Goal: Task Accomplishment & Management: Manage account settings

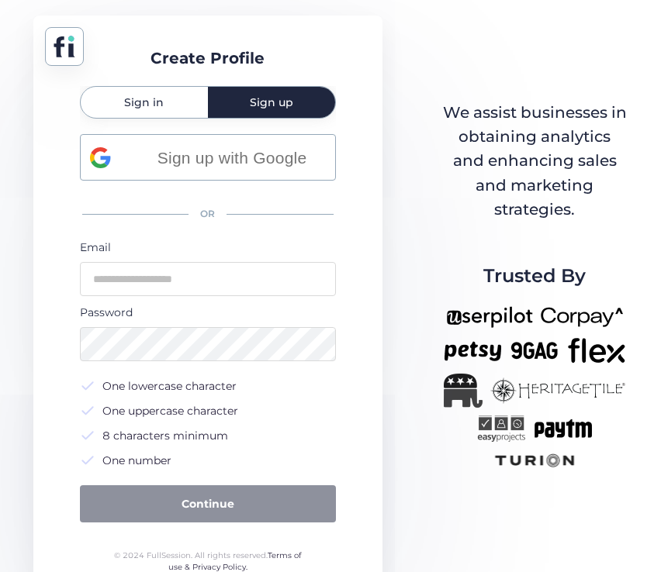
click at [147, 103] on span "Sign in" at bounding box center [144, 102] width 40 height 11
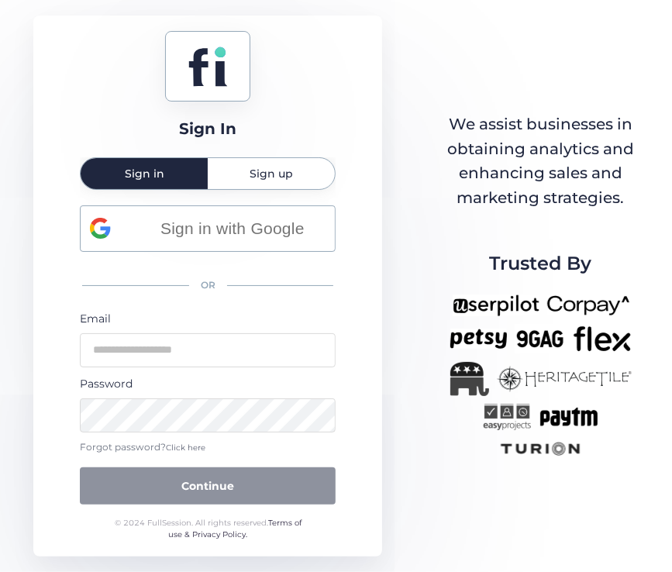
click at [176, 449] on span "Click here" at bounding box center [186, 448] width 40 height 10
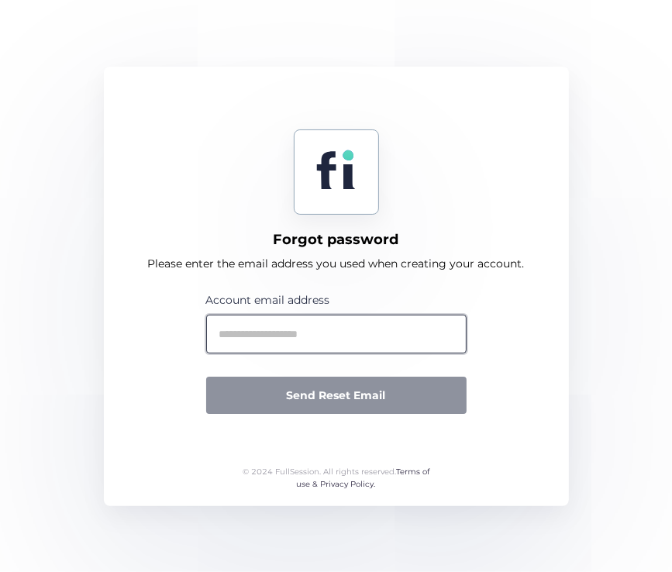
click at [318, 333] on input "text" at bounding box center [336, 334] width 260 height 39
type input "*"
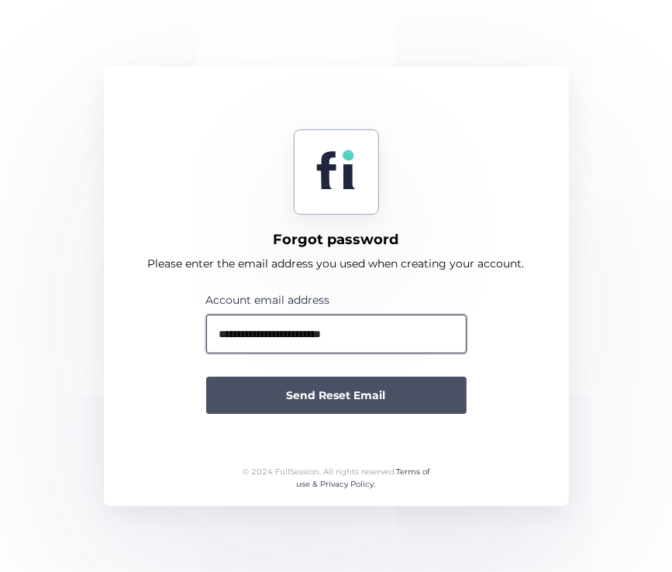
type input "**********"
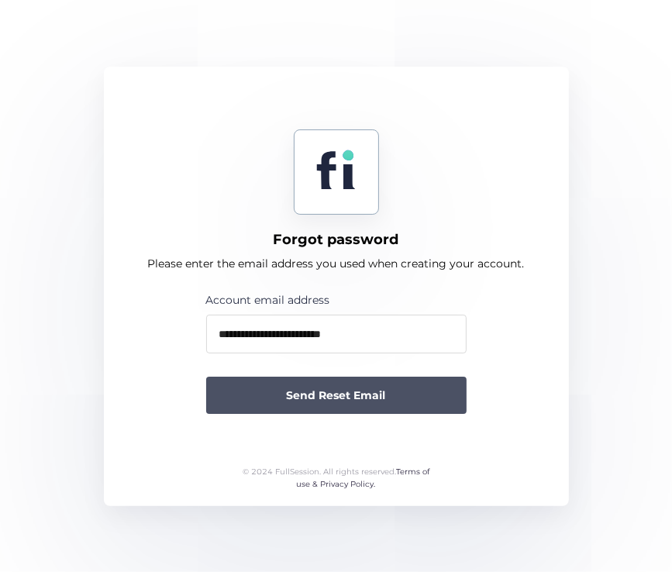
click at [297, 387] on span "Send Reset Email" at bounding box center [336, 395] width 99 height 17
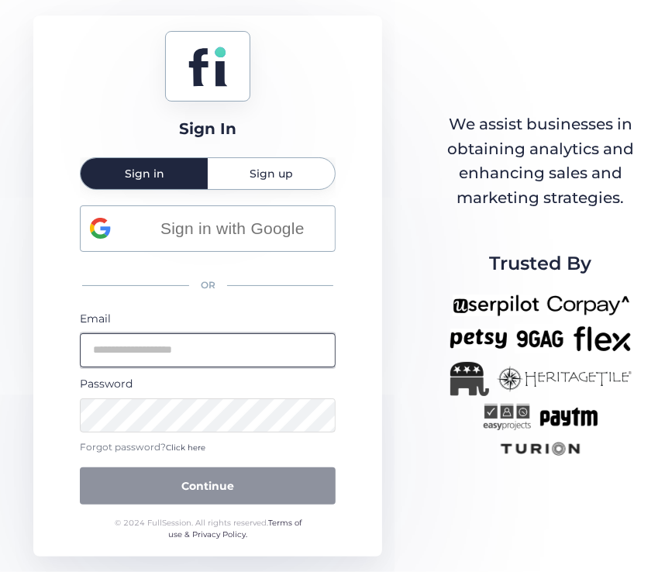
click at [264, 336] on input "email" at bounding box center [208, 350] width 256 height 34
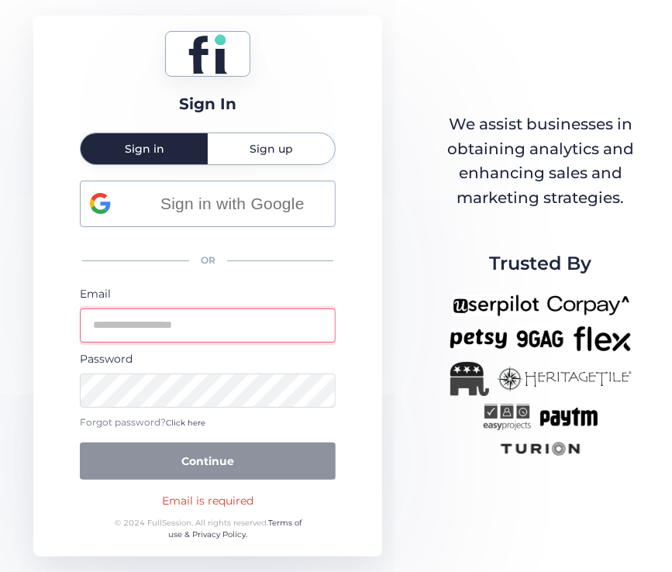
type input "**********"
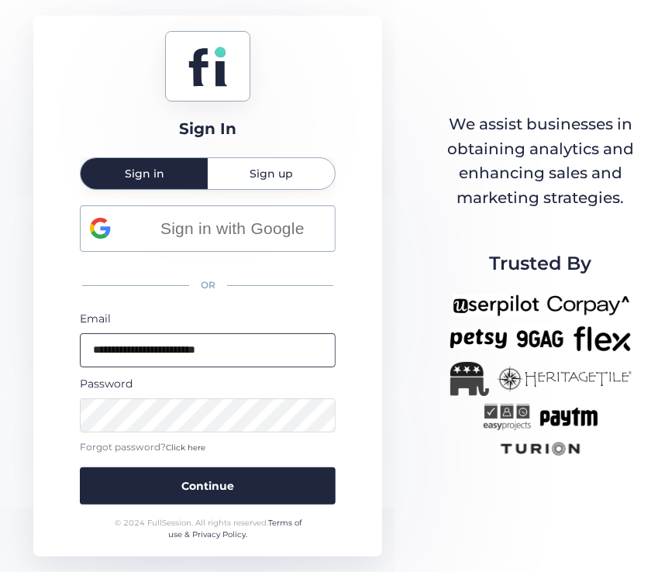
click at [80, 467] on button "Continue" at bounding box center [208, 485] width 256 height 37
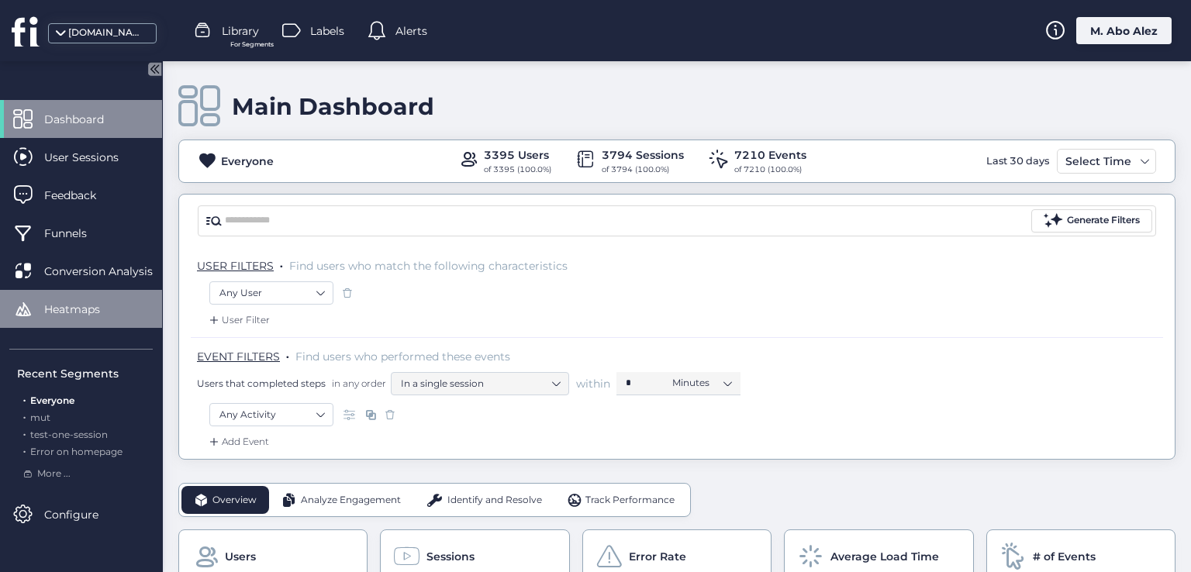
click at [109, 303] on span "Heatmaps" at bounding box center [83, 309] width 79 height 17
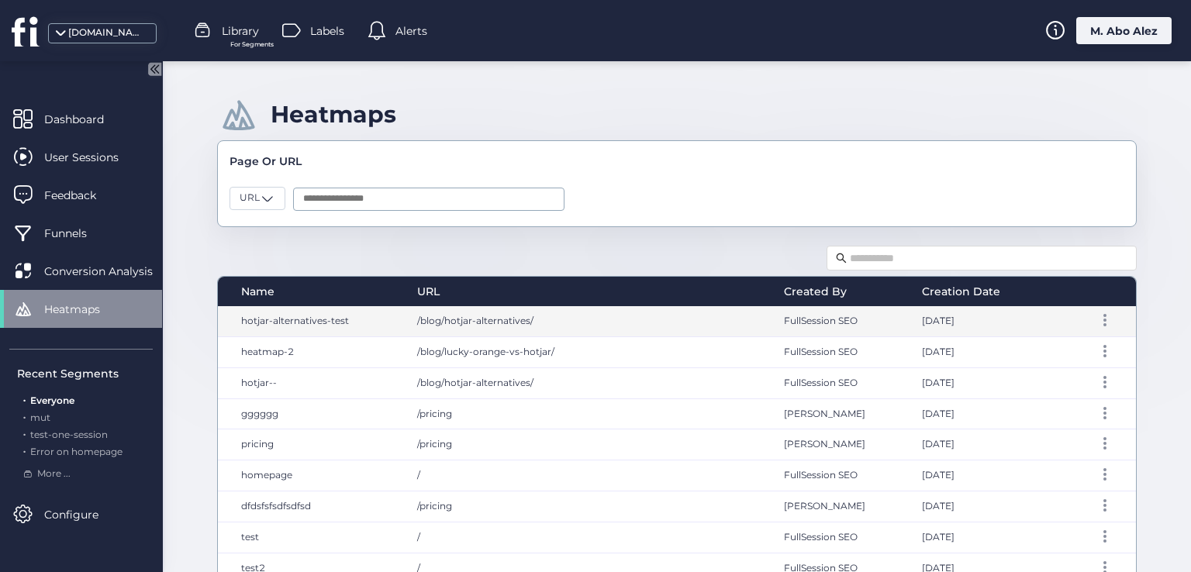
click at [495, 326] on div "/blog/hotjar-alternatives/" at bounding box center [585, 321] width 367 height 30
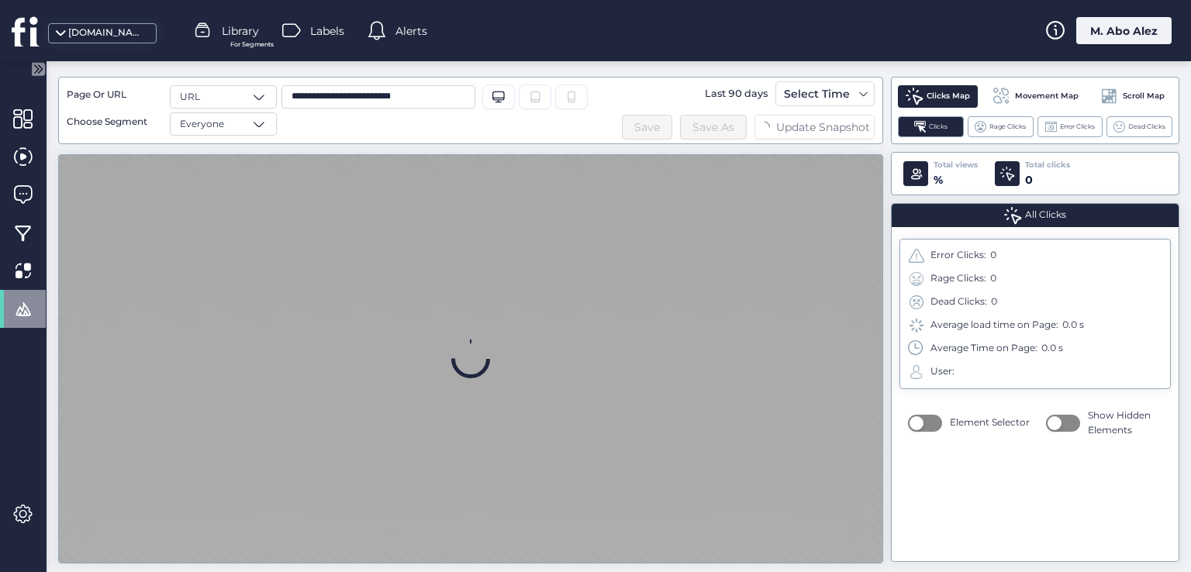
click at [539, 91] on icon at bounding box center [535, 96] width 9 height 11
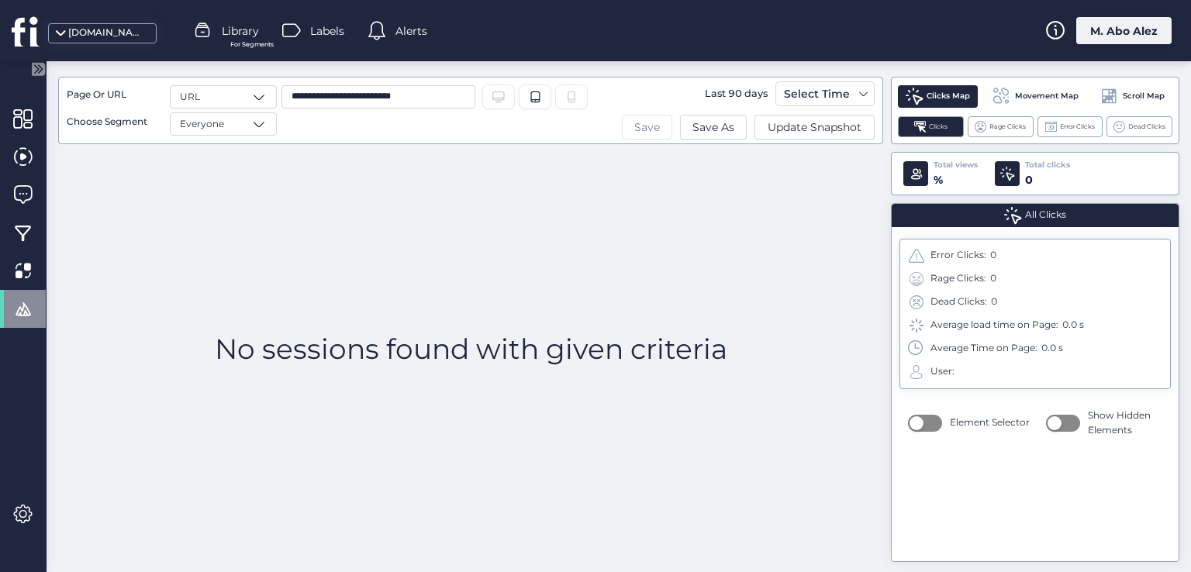
click at [657, 134] on span "Save" at bounding box center [647, 127] width 26 height 17
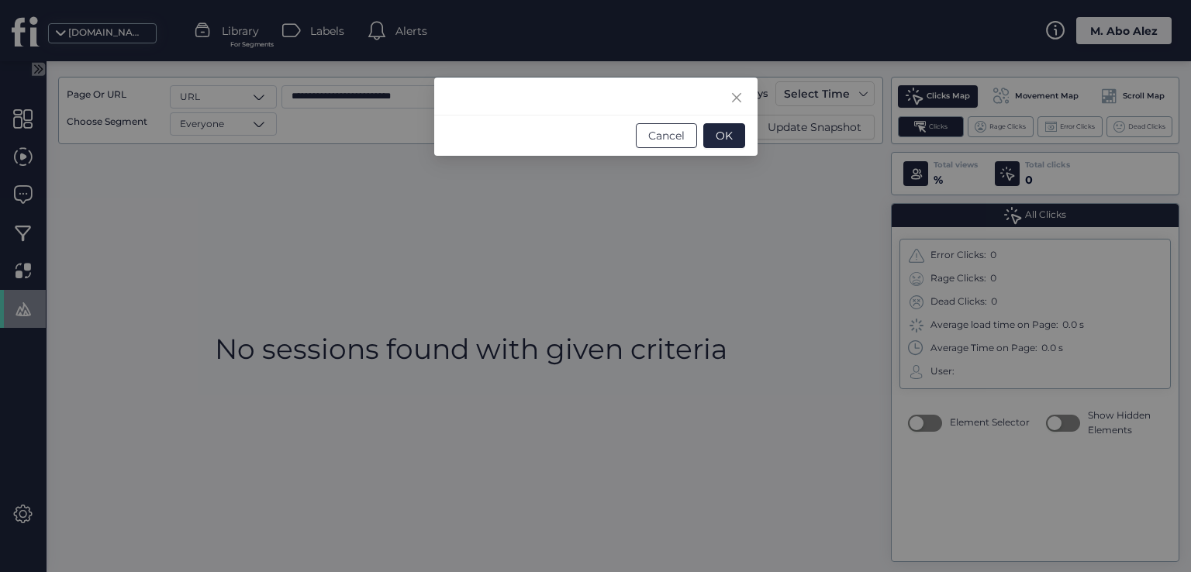
click at [657, 134] on span "Cancel" at bounding box center [666, 135] width 36 height 17
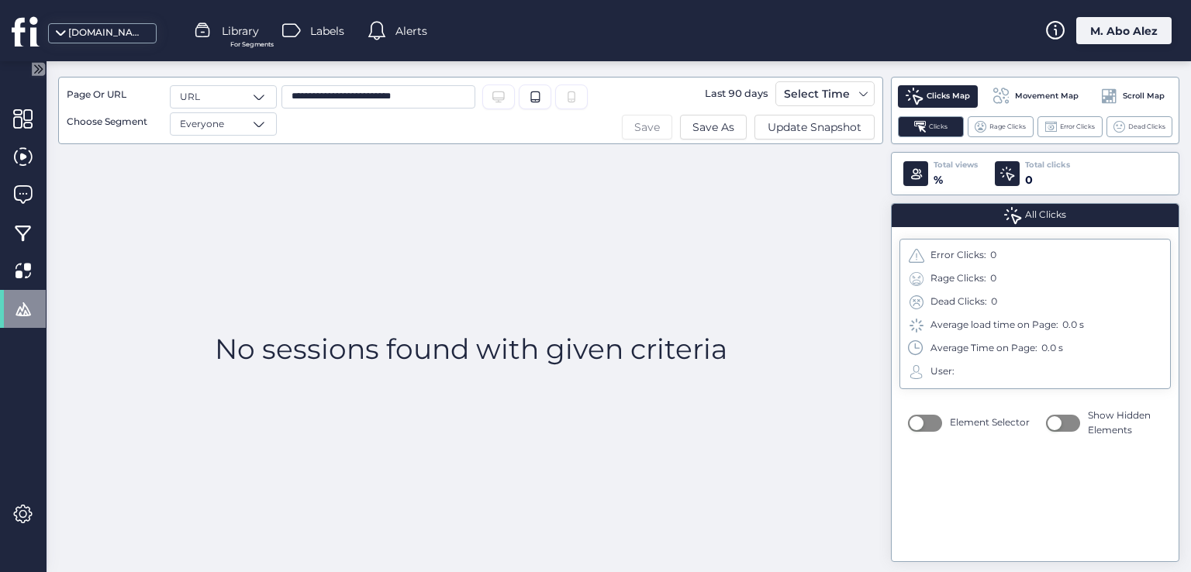
click at [656, 135] on button "Save" at bounding box center [647, 127] width 50 height 25
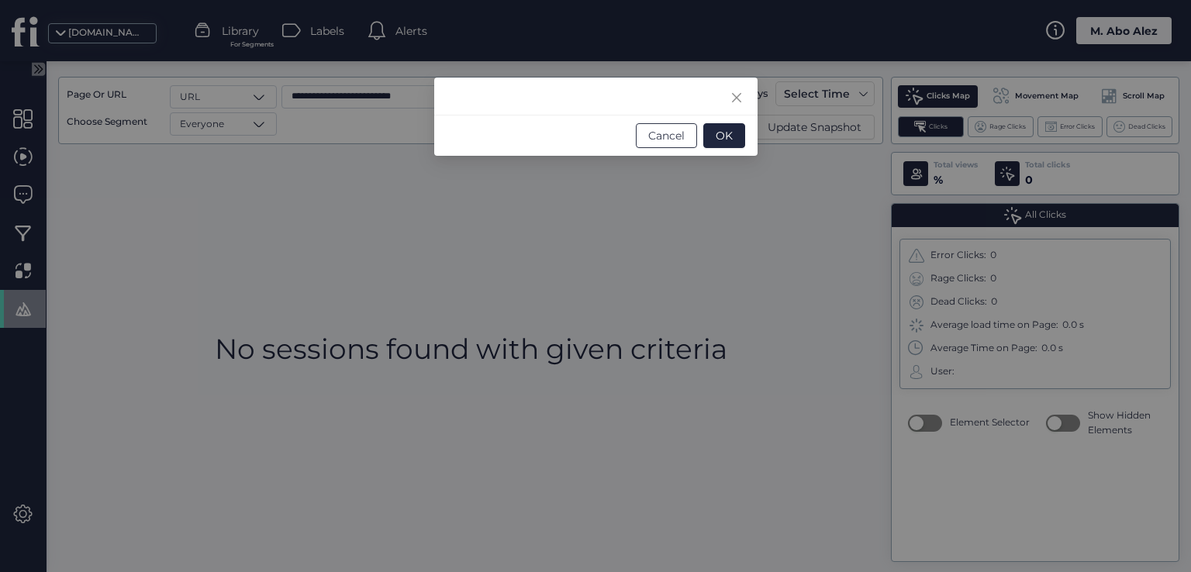
click at [660, 144] on button "Cancel" at bounding box center [666, 135] width 61 height 25
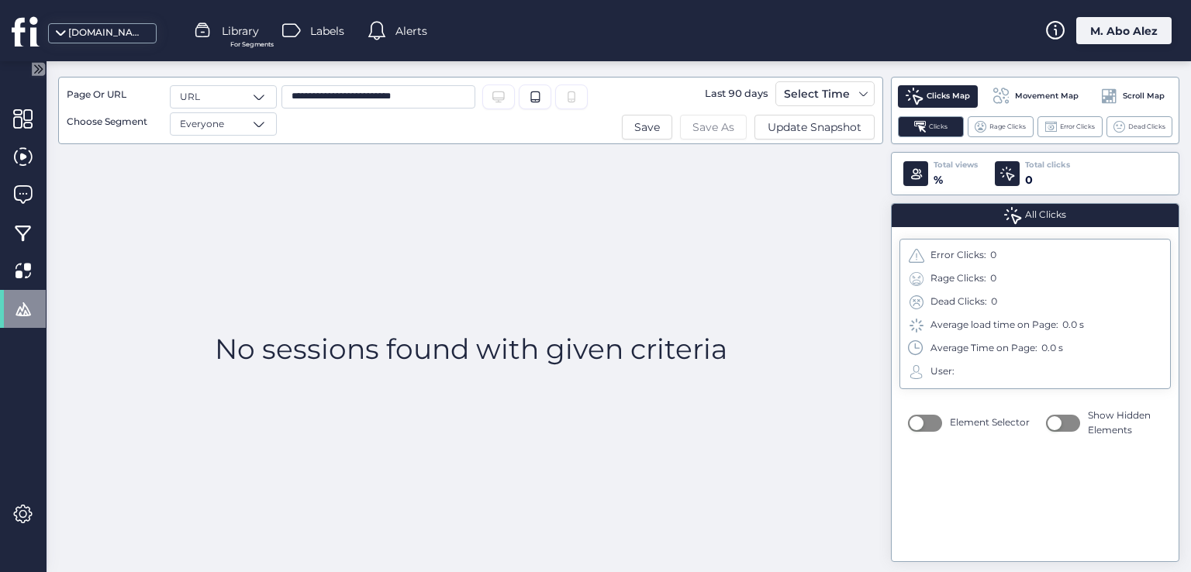
click at [660, 130] on span "Save As" at bounding box center [713, 127] width 42 height 17
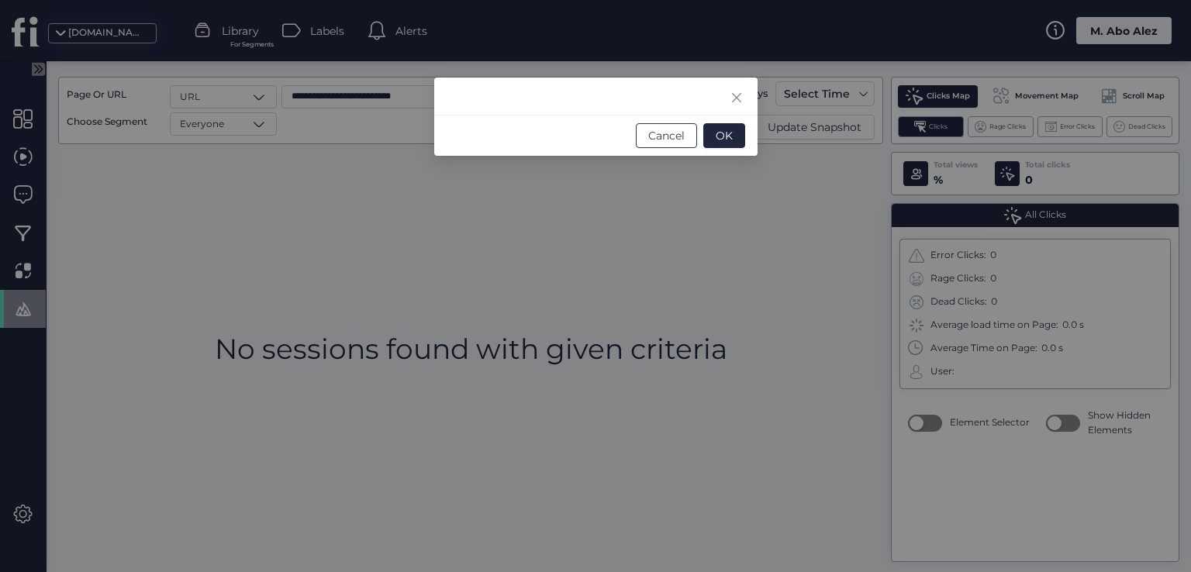
click at [660, 139] on span "Cancel" at bounding box center [666, 135] width 36 height 17
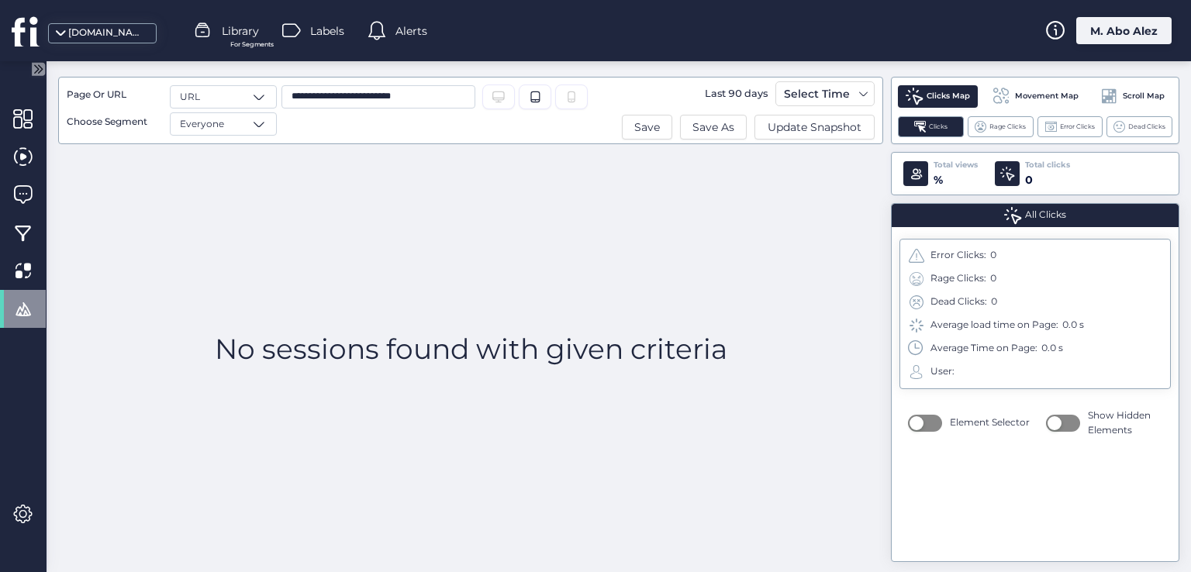
click at [660, 139] on div "**********" at bounding box center [470, 110] width 825 height 67
click at [652, 128] on span "Save" at bounding box center [647, 127] width 26 height 17
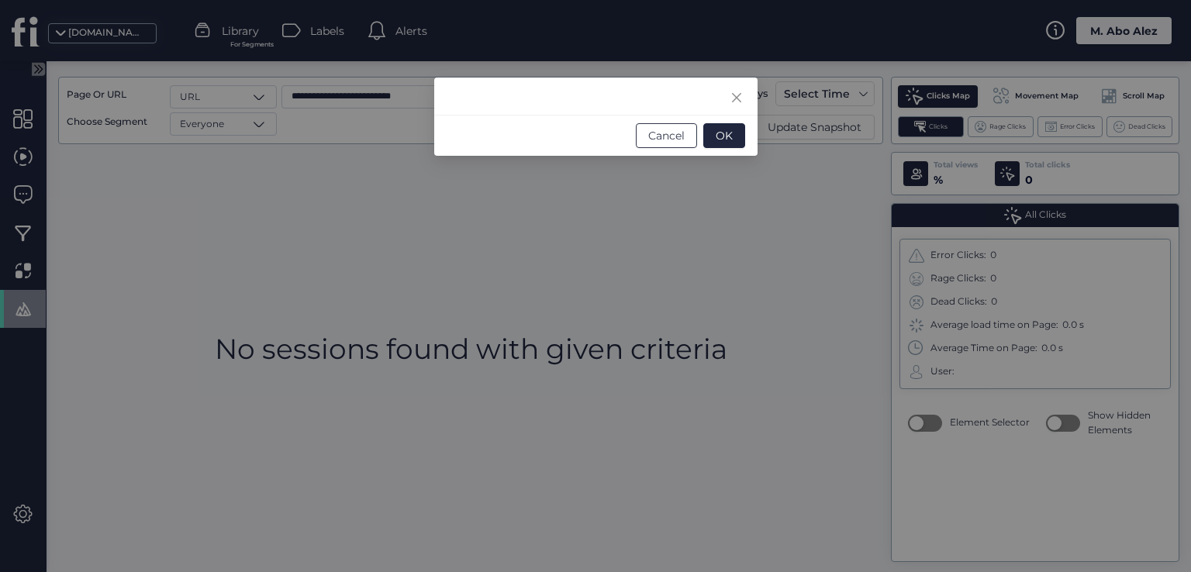
click at [651, 143] on button "Cancel" at bounding box center [666, 135] width 61 height 25
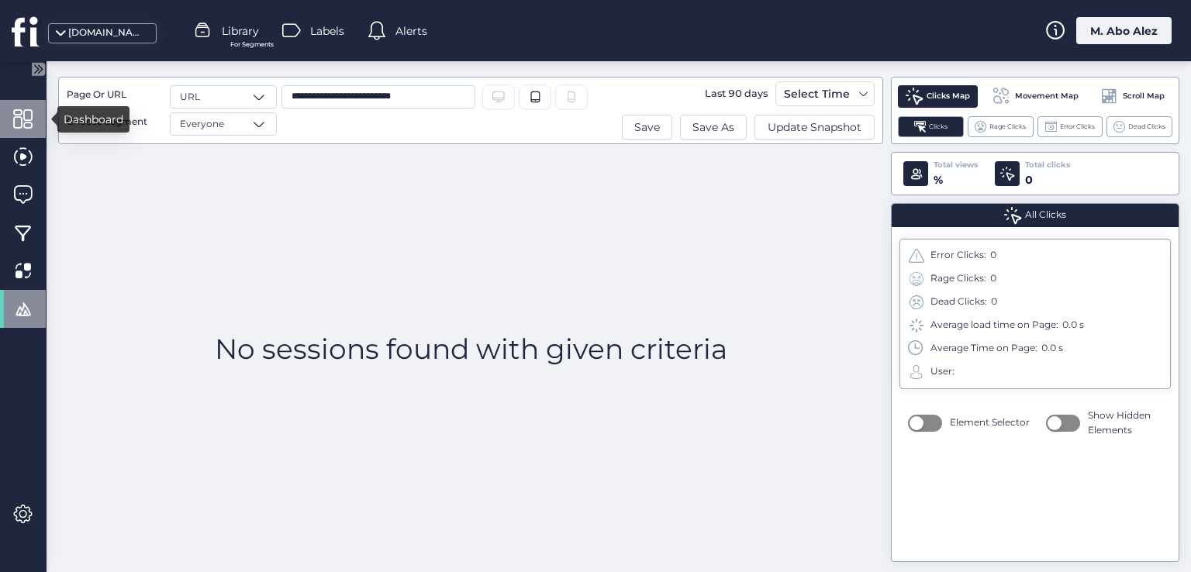
click at [22, 121] on span at bounding box center [22, 118] width 19 height 19
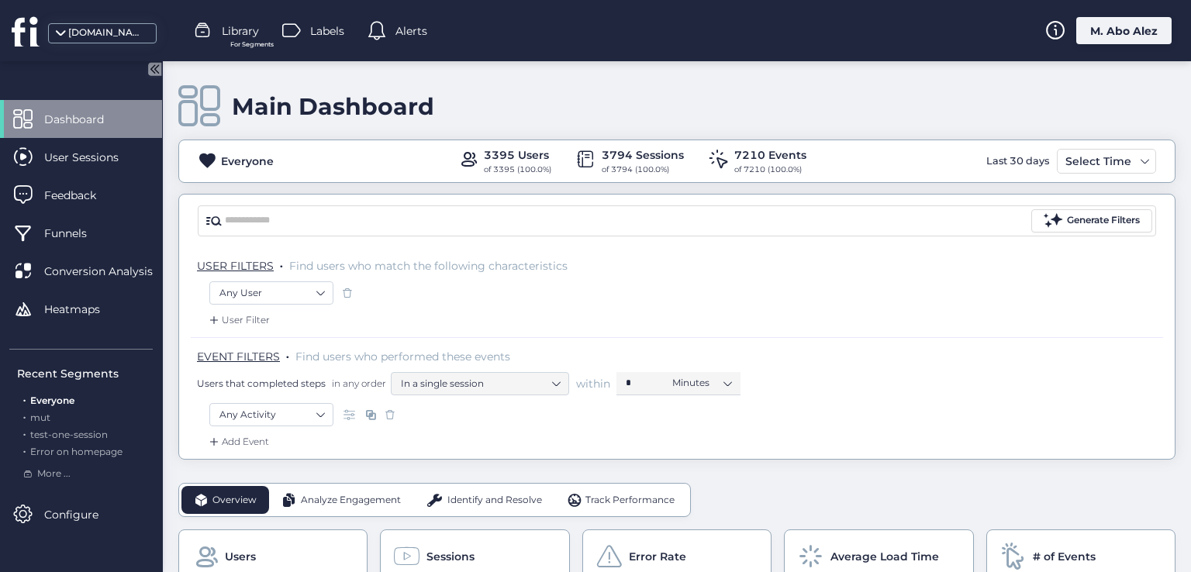
click at [369, 488] on div "Analyze Engagement" at bounding box center [341, 500] width 144 height 28
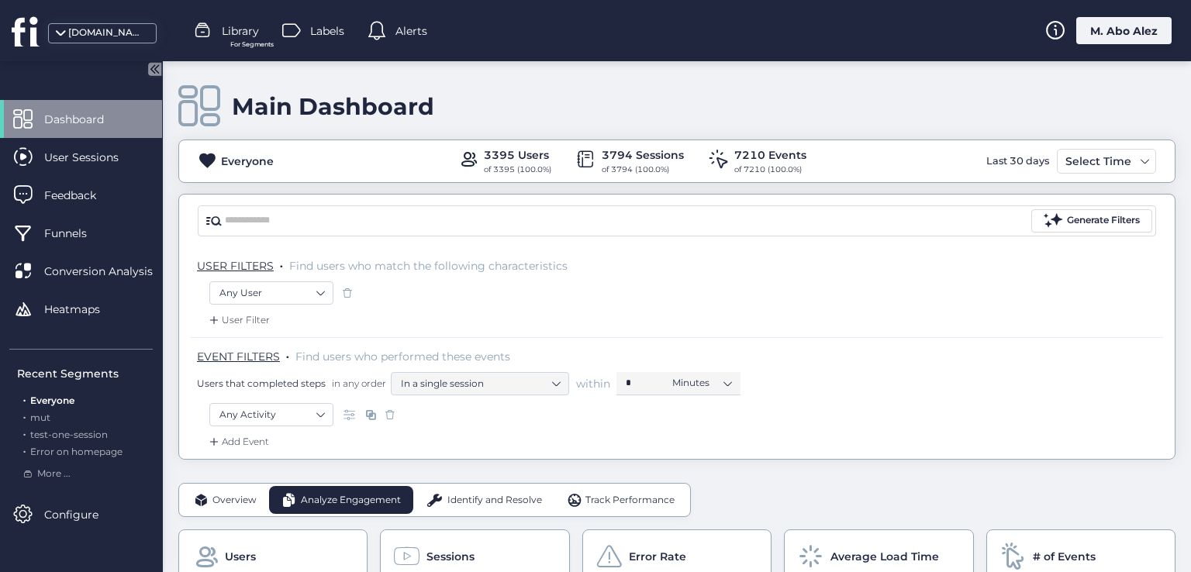
click at [445, 495] on div "Identify and Resolve" at bounding box center [483, 500] width 141 height 28
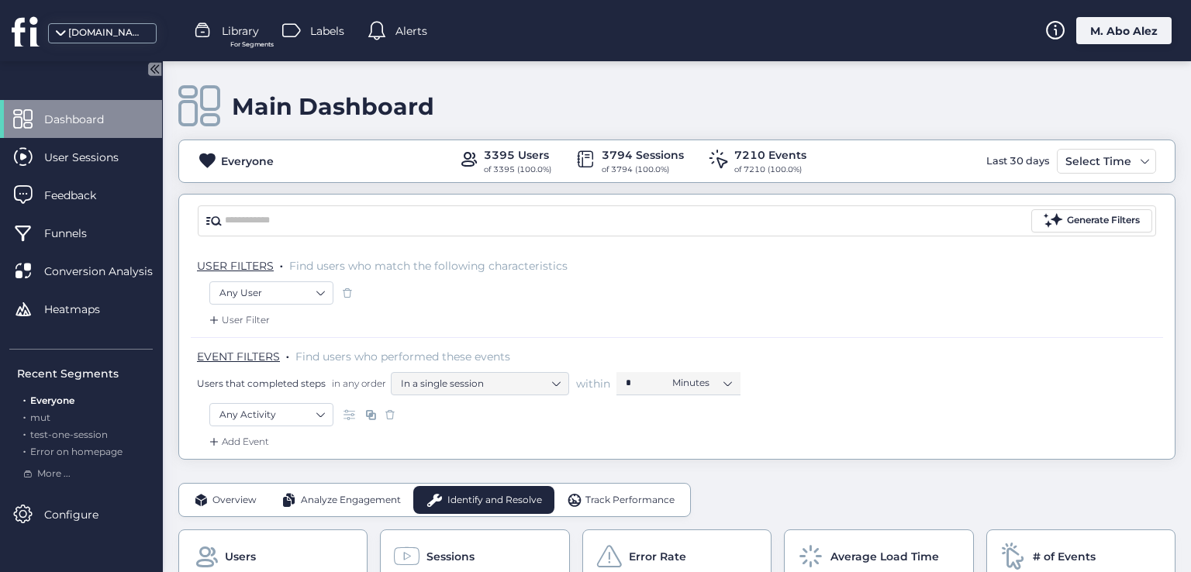
click at [202, 494] on span at bounding box center [201, 500] width 15 height 16
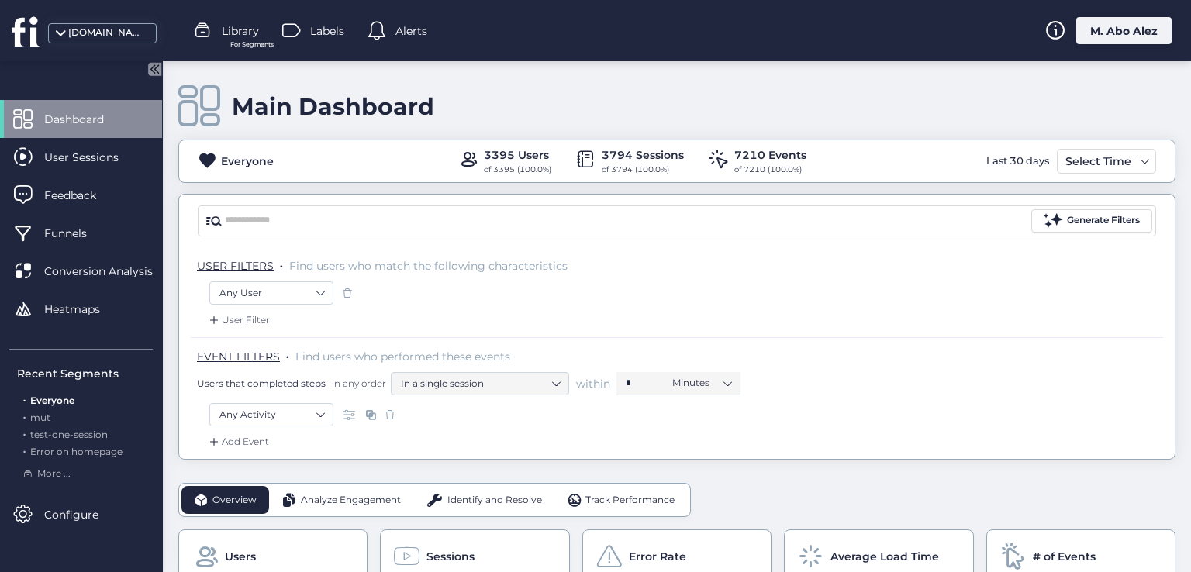
click at [157, 77] on icon at bounding box center [152, 68] width 19 height 19
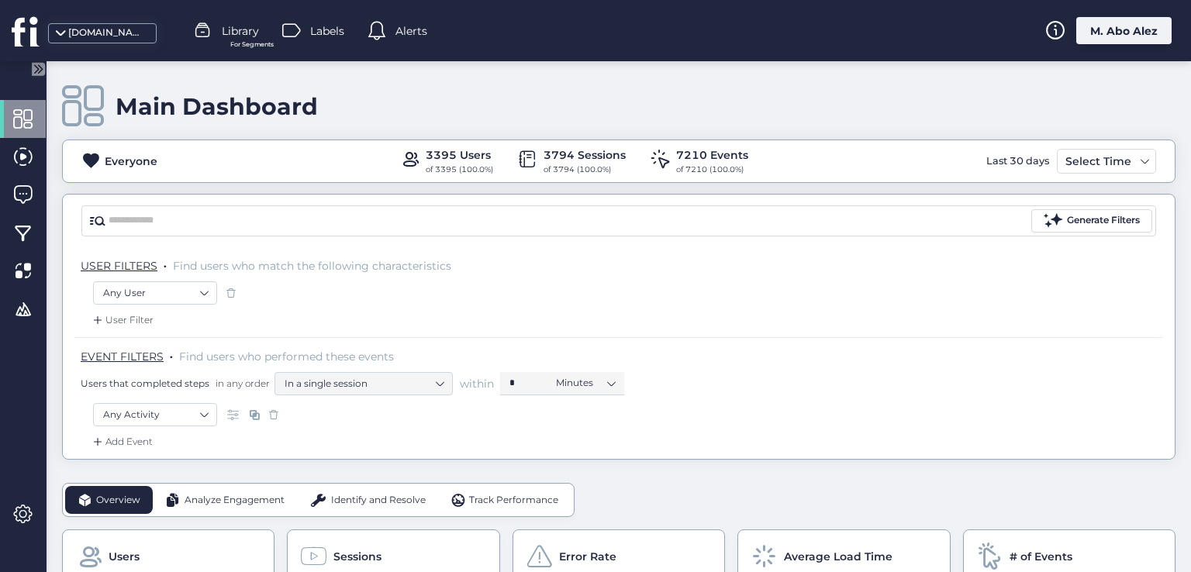
click at [248, 509] on div "Analyze Engagement" at bounding box center [225, 500] width 144 height 28
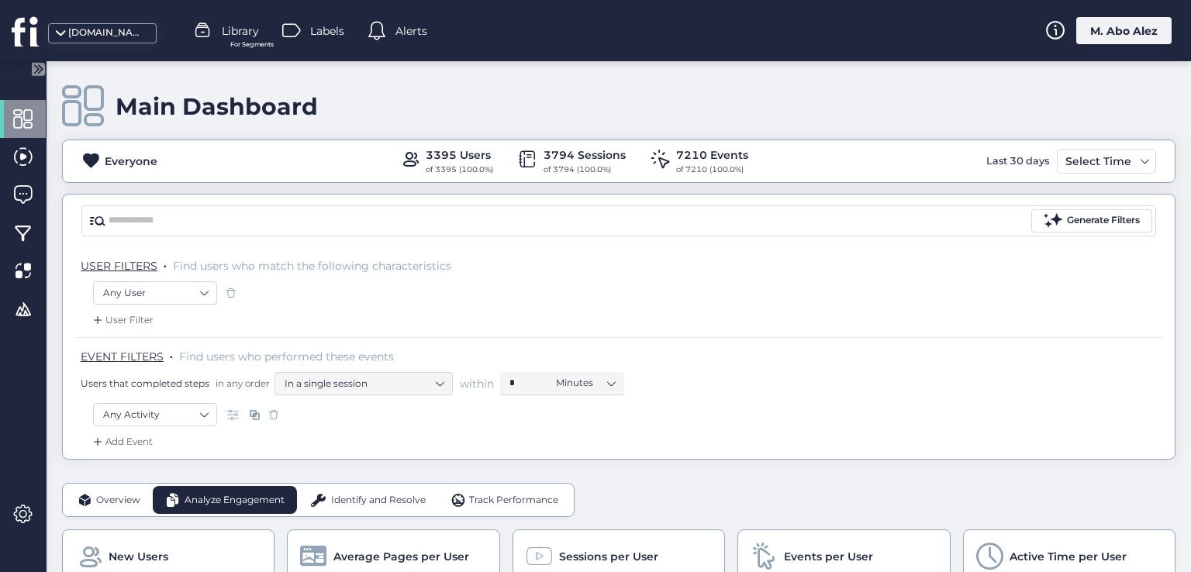
click at [312, 503] on span at bounding box center [318, 500] width 18 height 16
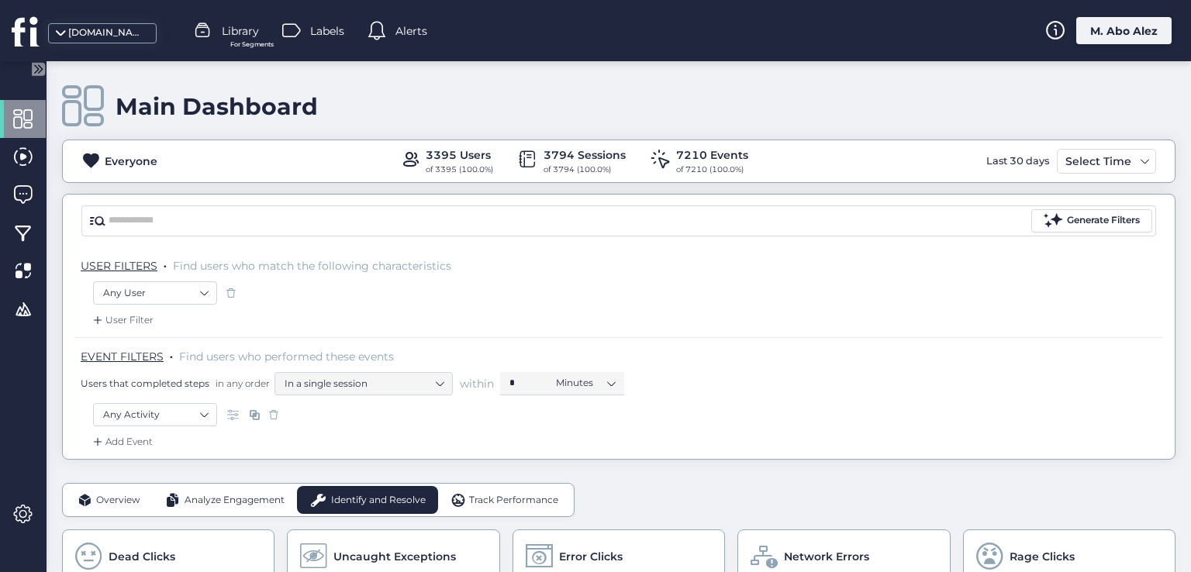
click at [495, 502] on span "Track Performance" at bounding box center [513, 500] width 89 height 15
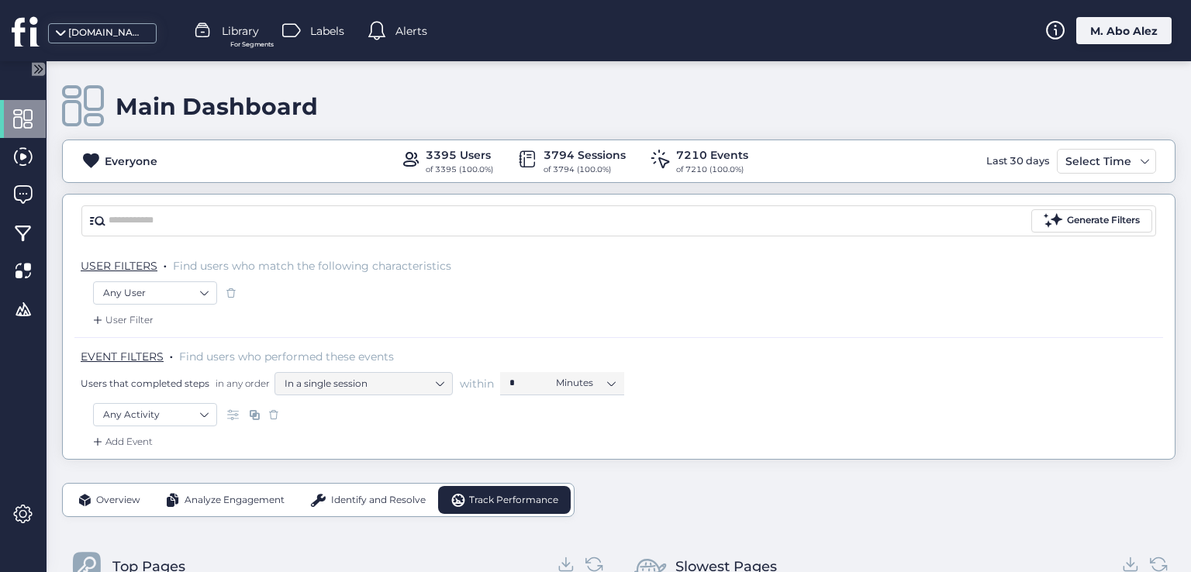
click at [119, 486] on div "Overview" at bounding box center [109, 500] width 88 height 28
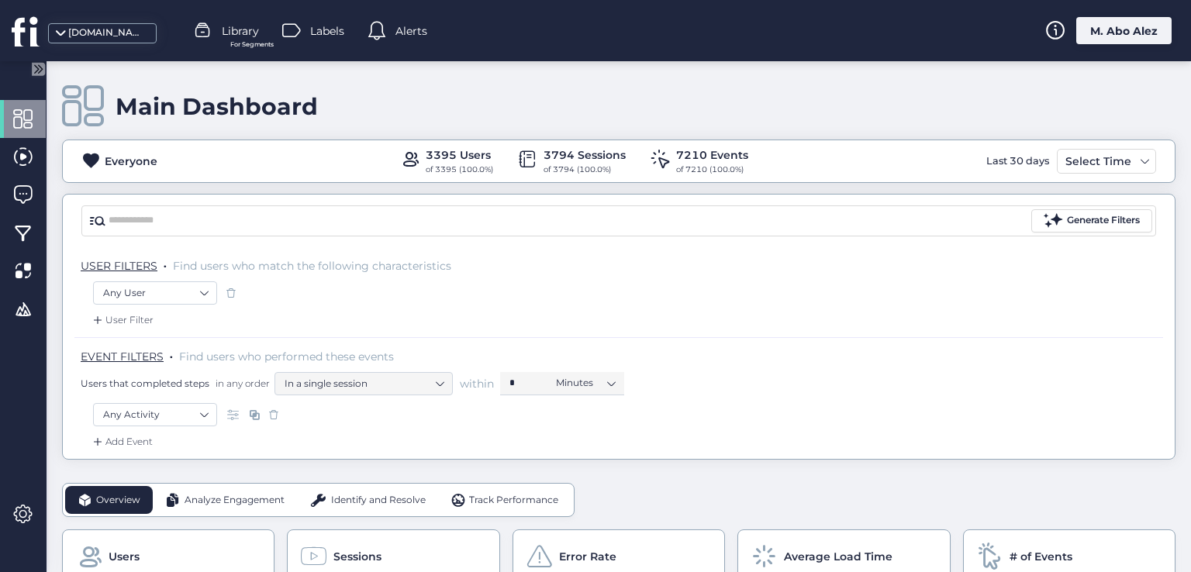
click at [660, 35] on div "M. Abo Alez" at bounding box center [1123, 30] width 95 height 27
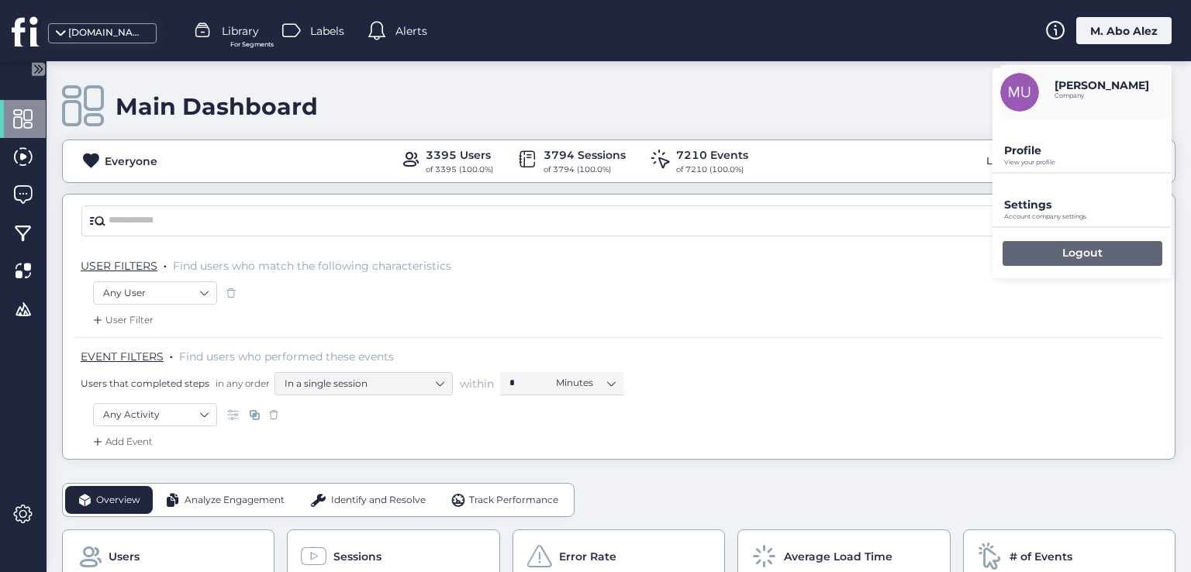
click at [660, 242] on div "Logout" at bounding box center [1082, 253] width 160 height 25
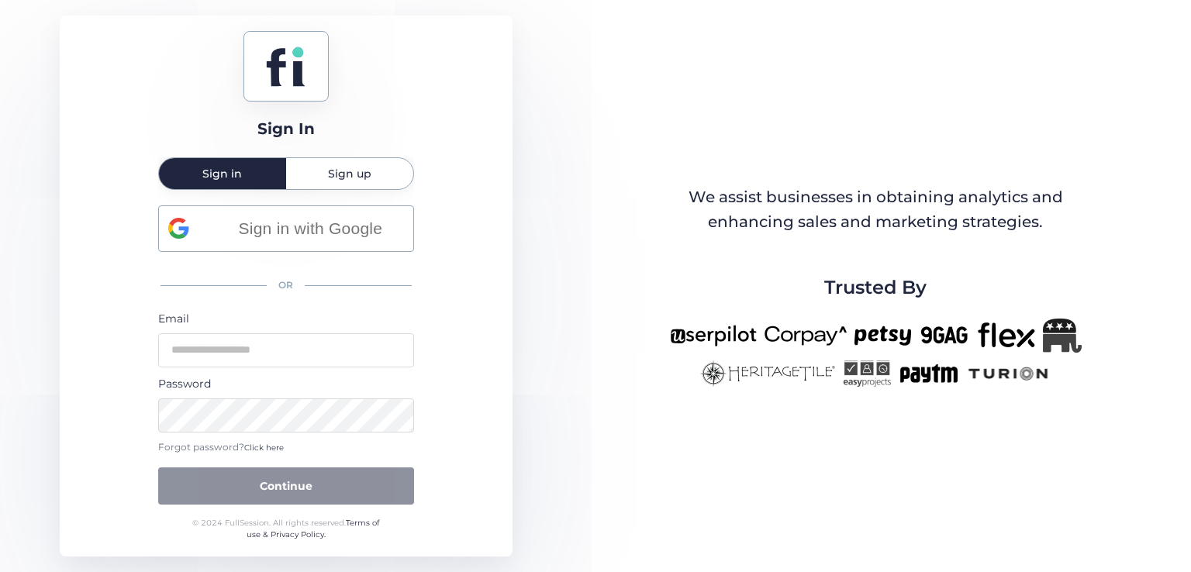
click at [304, 178] on div "Sign up" at bounding box center [349, 173] width 127 height 31
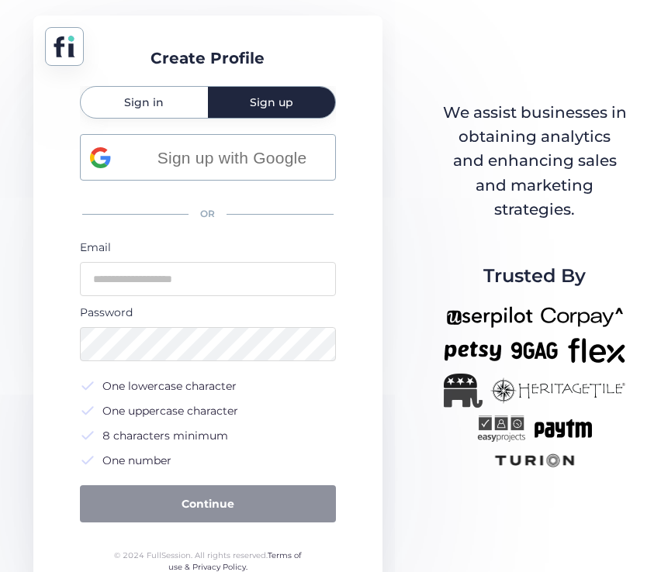
scroll to position [17, 0]
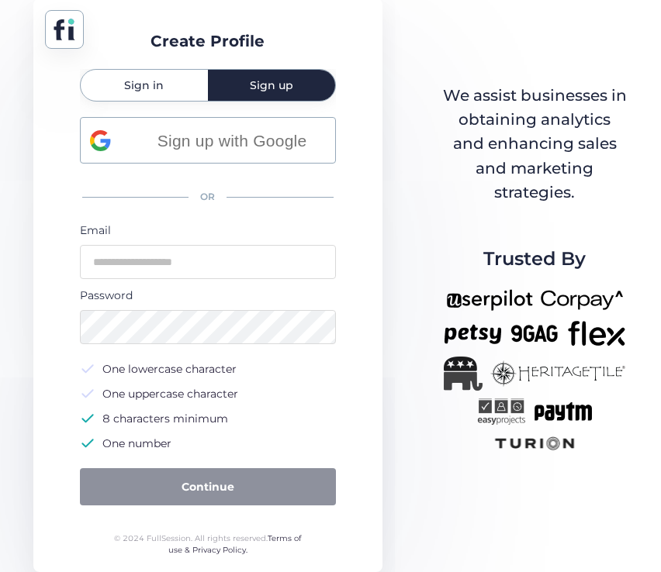
click at [164, 85] on div "Sign in" at bounding box center [144, 85] width 127 height 31
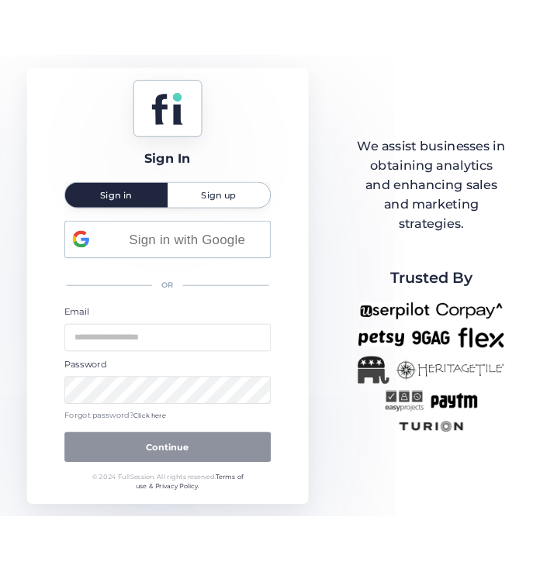
scroll to position [0, 0]
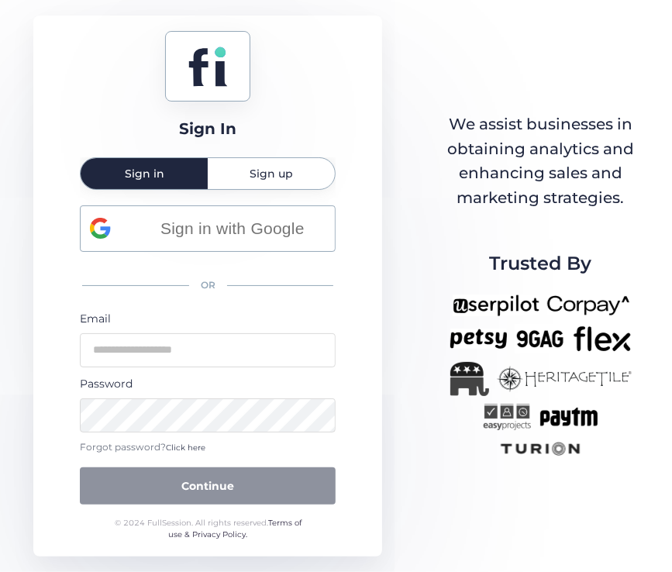
click at [244, 167] on div "Sign up" at bounding box center [271, 173] width 127 height 31
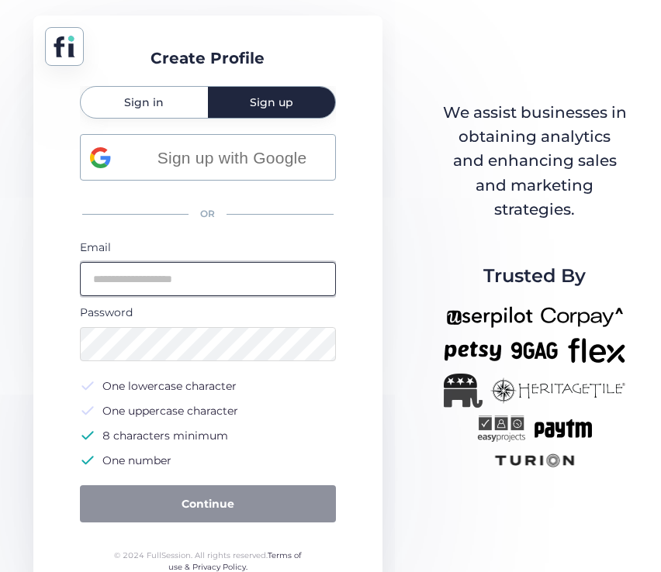
click at [219, 290] on input "email" at bounding box center [208, 279] width 256 height 34
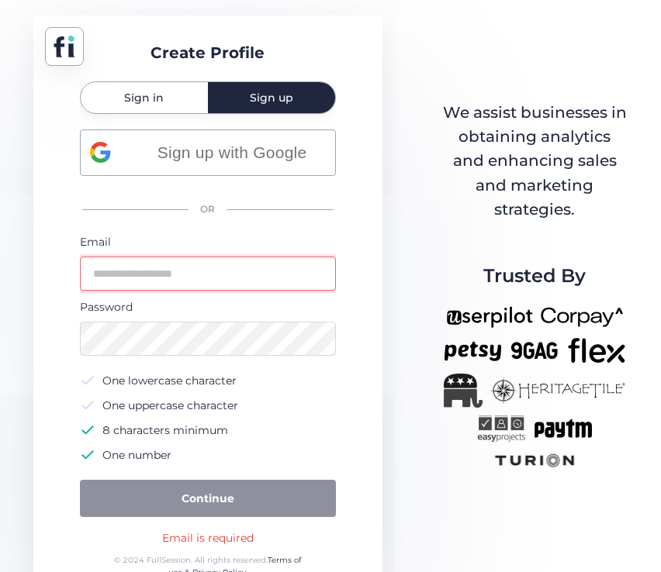
type input "**********"
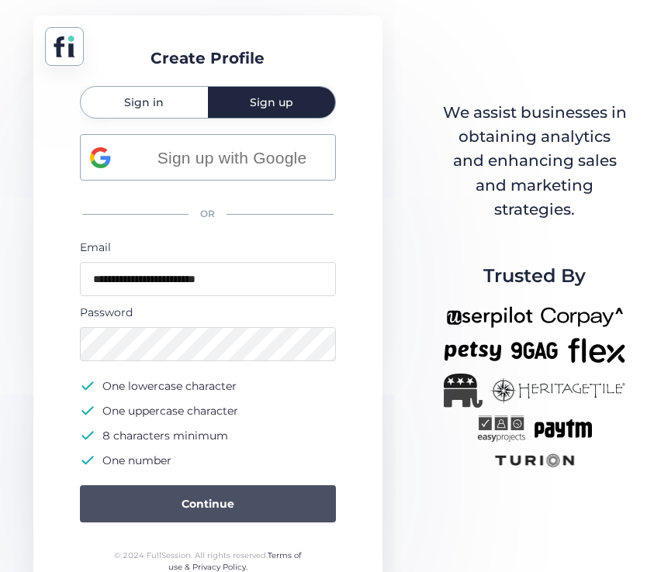
click at [247, 512] on button "Continue" at bounding box center [208, 503] width 256 height 37
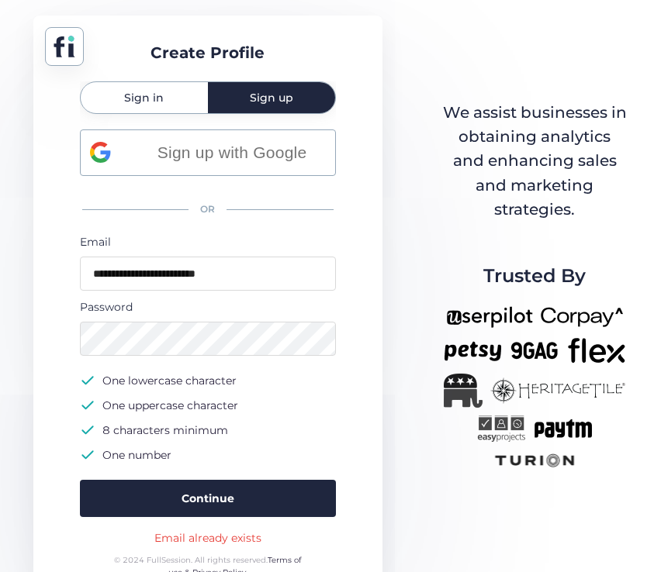
click at [217, 537] on div "Email already exists" at bounding box center [207, 538] width 107 height 17
copy div "Email already exists"
click at [167, 100] on div "Sign in" at bounding box center [144, 97] width 127 height 31
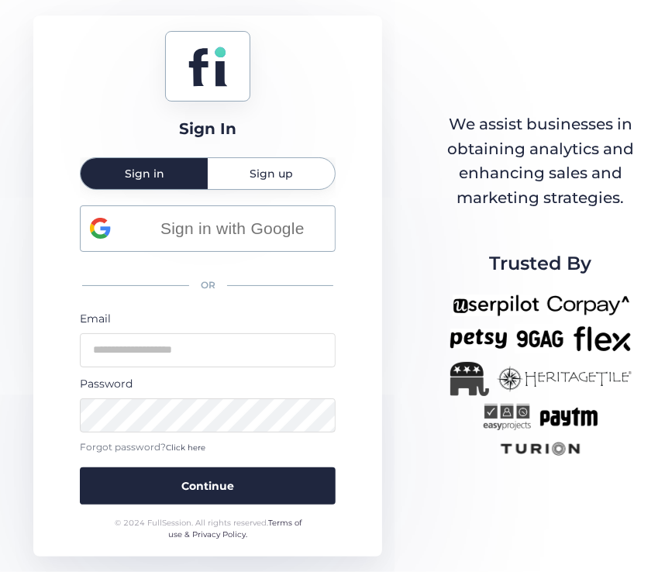
click at [286, 181] on span "Sign up" at bounding box center [271, 173] width 43 height 31
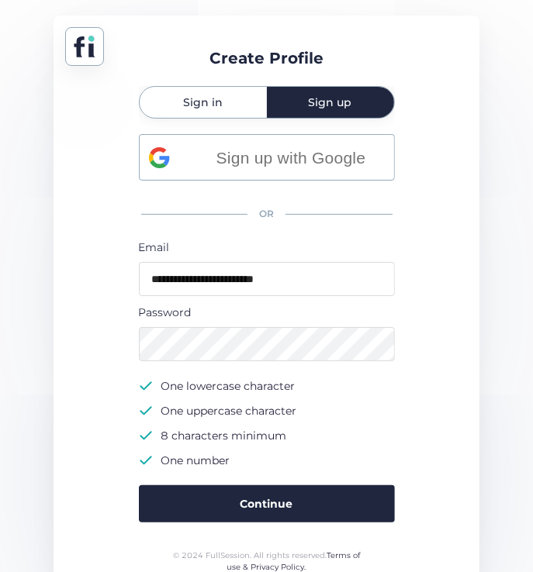
click at [229, 101] on div "Sign in" at bounding box center [203, 102] width 127 height 31
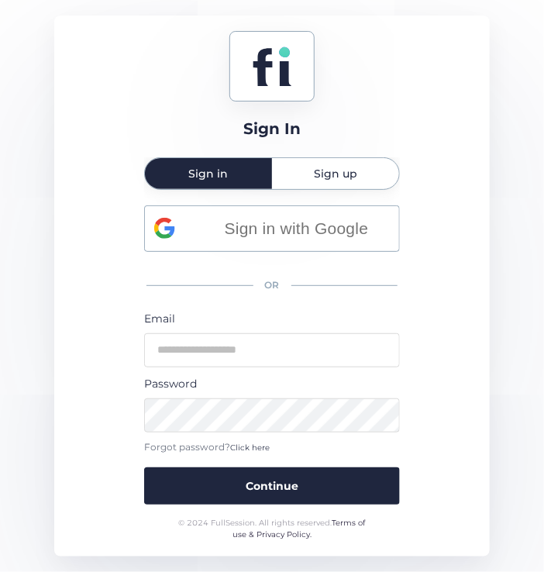
click at [369, 164] on div "Sign up" at bounding box center [335, 173] width 127 height 31
click at [368, 171] on div "Sign up" at bounding box center [335, 173] width 127 height 31
click at [416, 156] on div "Sign In Sign in Sign up Sign in with Google OR Email Password Forgot password? …" at bounding box center [272, 286] width 436 height 541
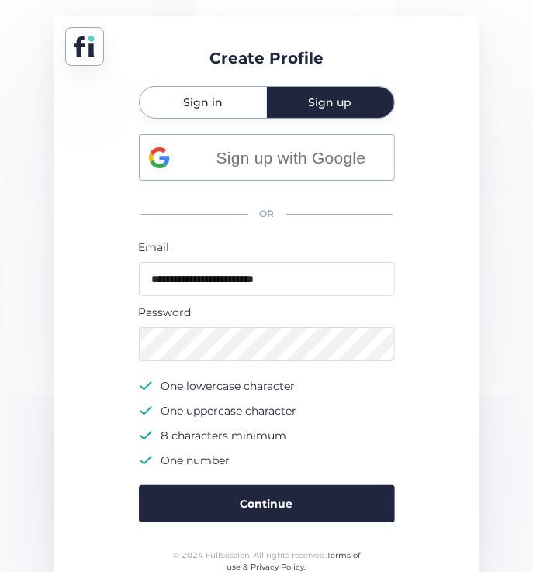
click at [229, 95] on div "Sign in" at bounding box center [203, 102] width 127 height 31
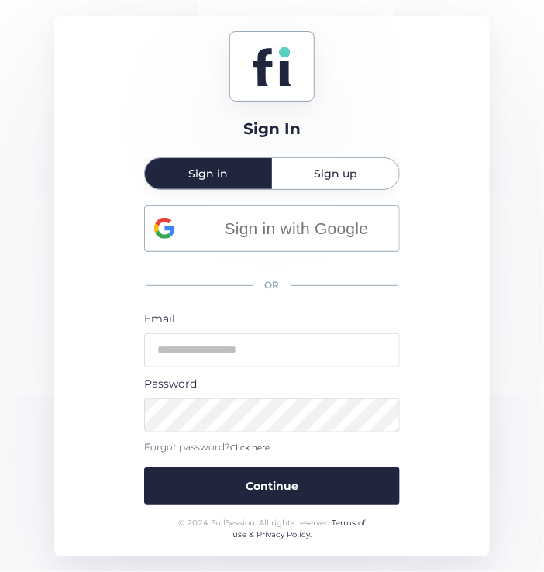
click at [332, 174] on span "Sign up" at bounding box center [335, 173] width 43 height 11
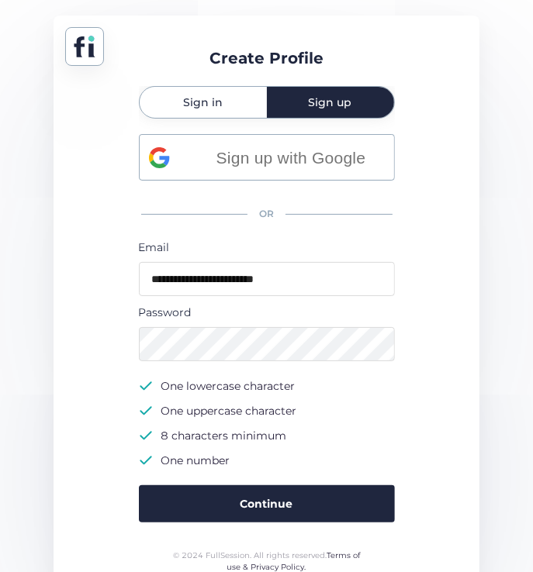
click at [234, 95] on div "Sign in" at bounding box center [203, 102] width 127 height 31
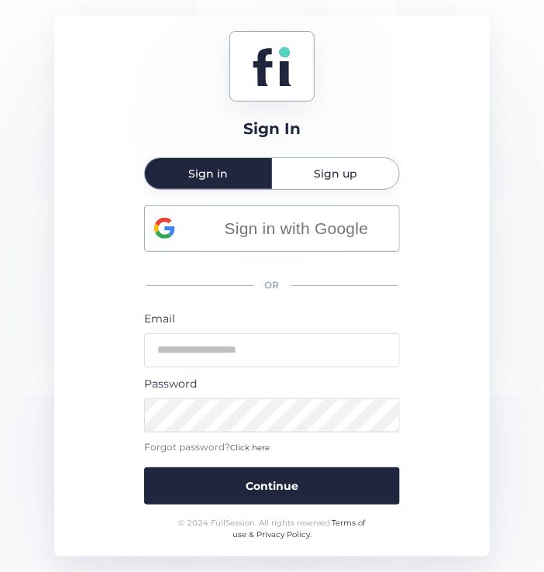
click at [329, 168] on span "Sign up" at bounding box center [335, 173] width 43 height 11
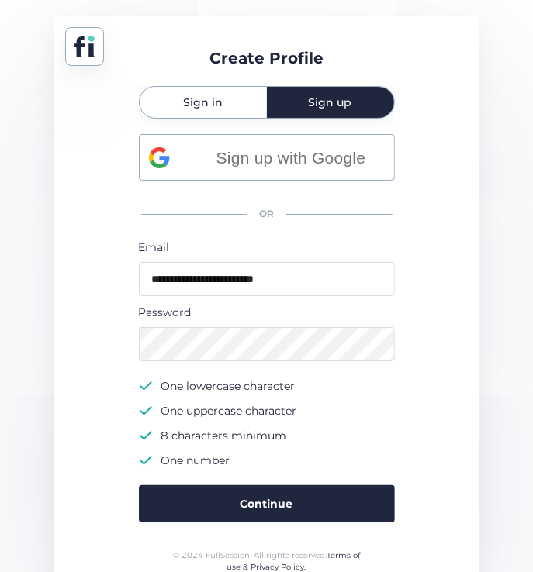
click at [241, 102] on div "Sign in" at bounding box center [203, 102] width 127 height 31
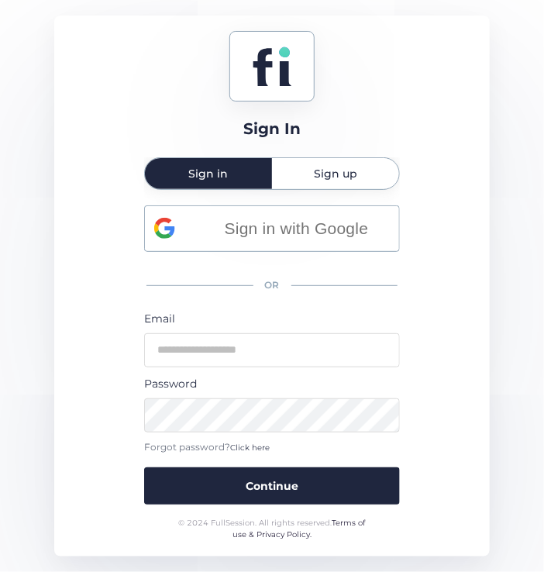
click at [358, 171] on div "Sign up" at bounding box center [335, 173] width 127 height 31
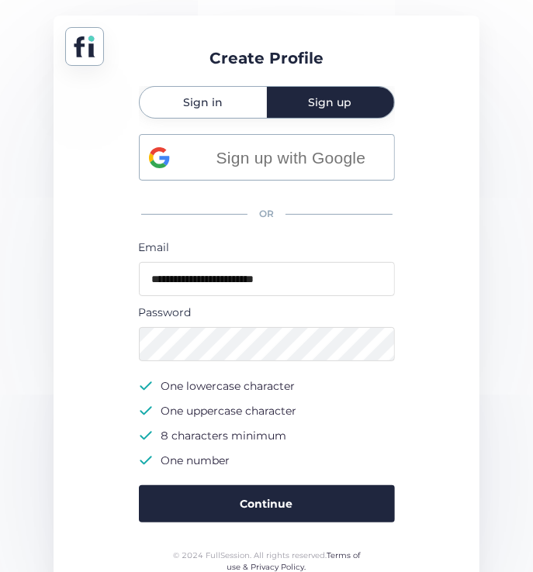
click at [242, 101] on div "Sign in" at bounding box center [203, 102] width 127 height 31
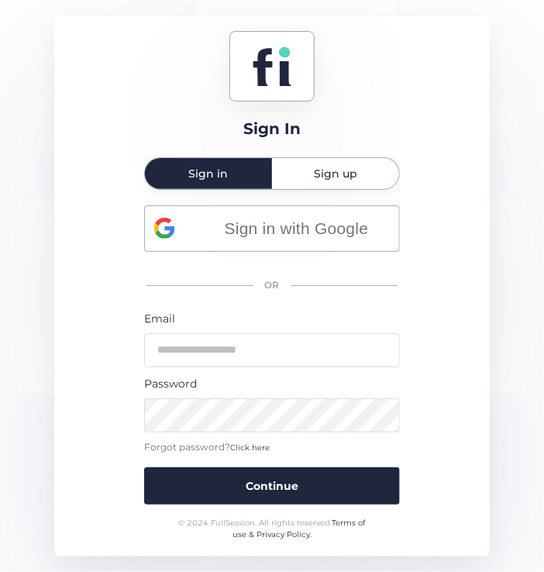
click at [344, 174] on span "Sign up" at bounding box center [335, 173] width 43 height 11
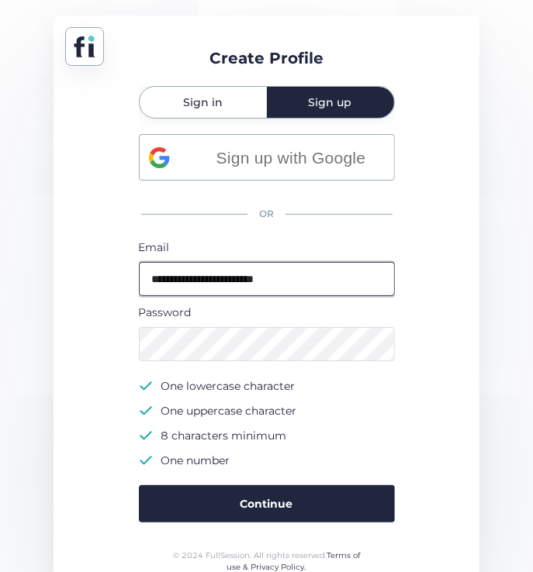
click at [344, 277] on input "**********" at bounding box center [267, 279] width 256 height 34
click at [212, 285] on input "**********" at bounding box center [267, 279] width 256 height 34
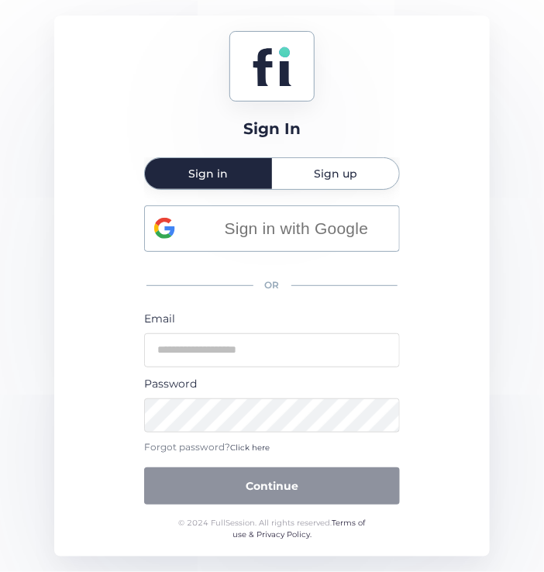
click at [363, 179] on div "Sign up" at bounding box center [335, 173] width 127 height 31
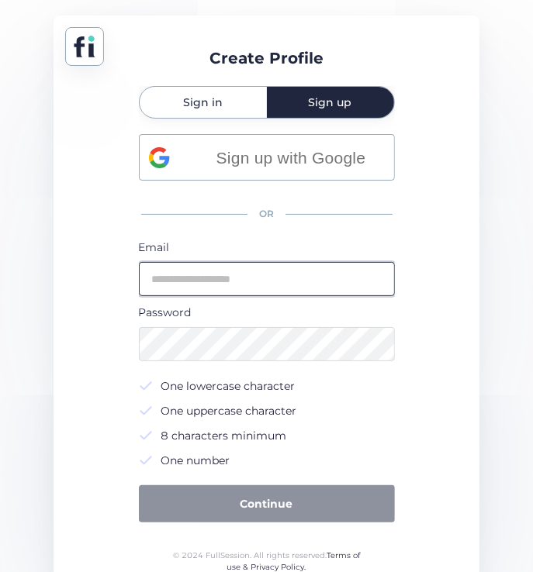
click at [352, 277] on input "email" at bounding box center [267, 279] width 256 height 34
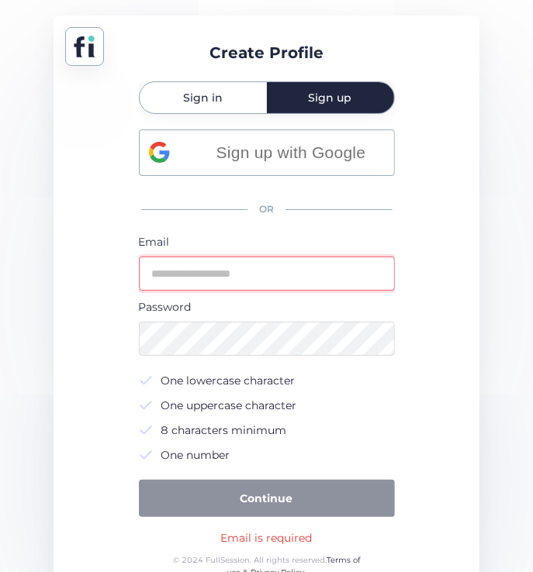
click at [350, 279] on input "email" at bounding box center [267, 274] width 256 height 34
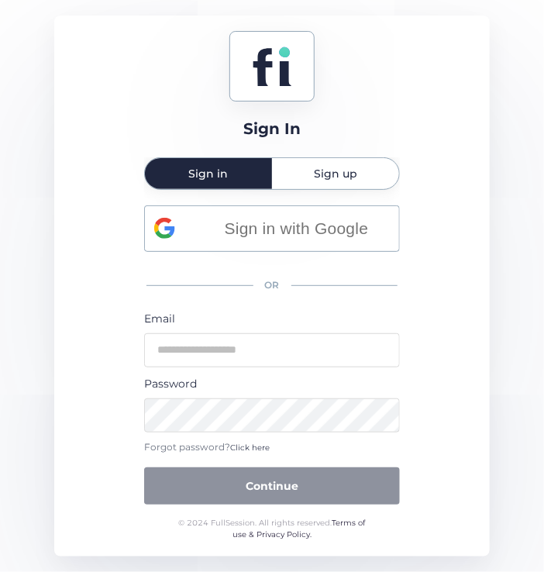
click at [319, 185] on span "Sign up" at bounding box center [335, 173] width 43 height 31
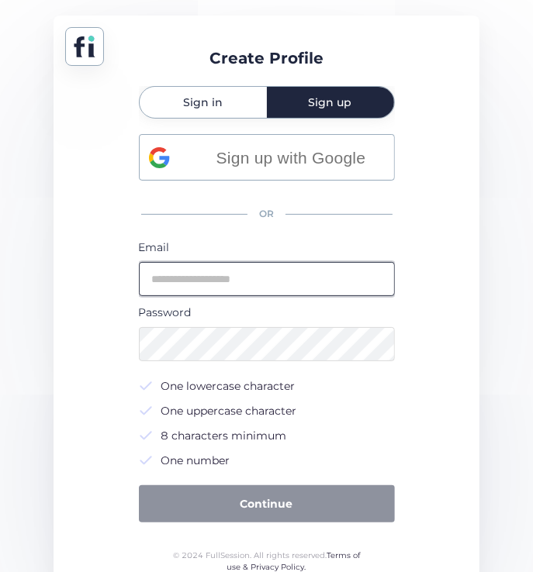
click at [299, 287] on input "email" at bounding box center [267, 279] width 256 height 34
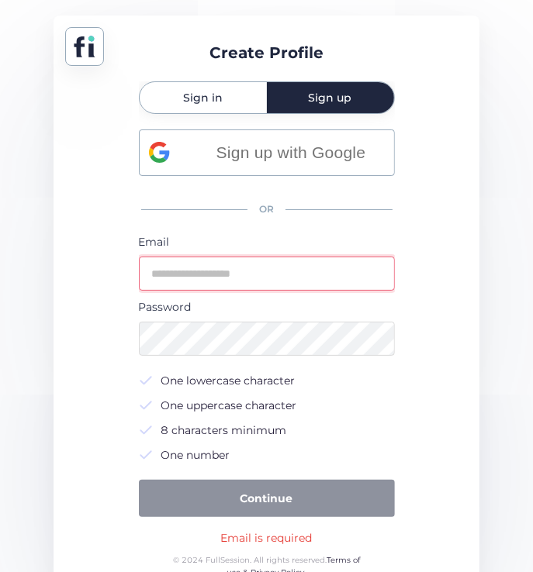
click at [308, 278] on input "email" at bounding box center [267, 274] width 256 height 34
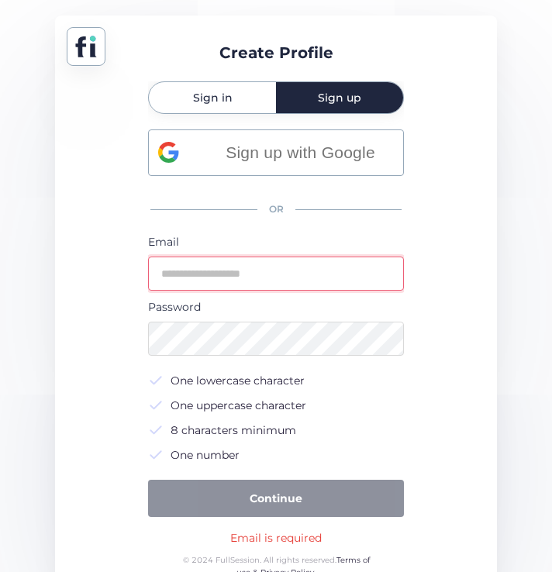
click at [233, 105] on div "Sign in" at bounding box center [212, 97] width 127 height 31
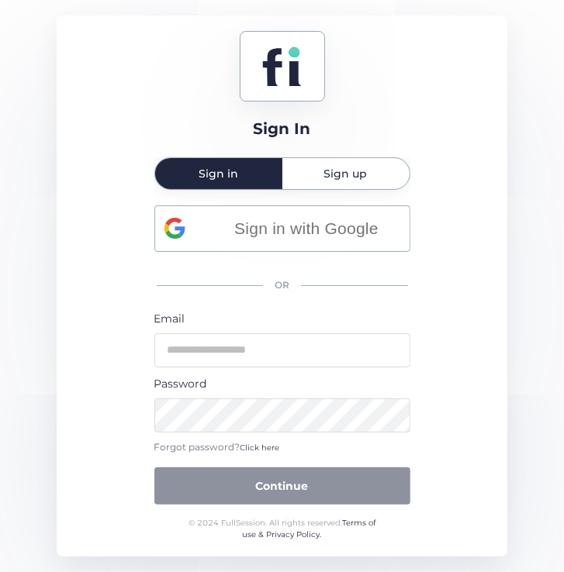
click at [337, 176] on span "Sign up" at bounding box center [345, 173] width 43 height 11
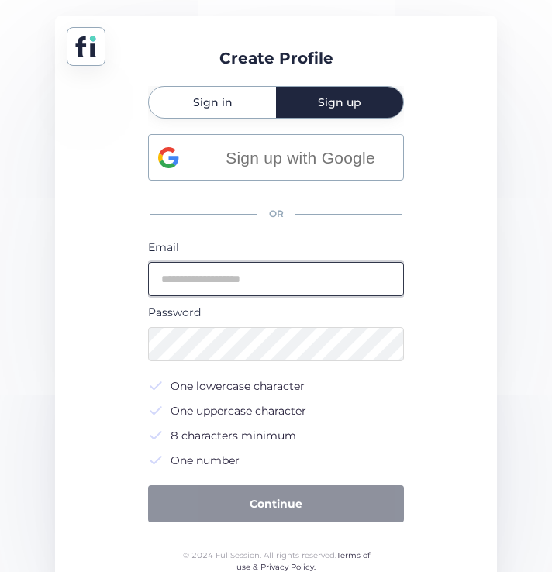
click at [298, 274] on input "email" at bounding box center [276, 279] width 256 height 34
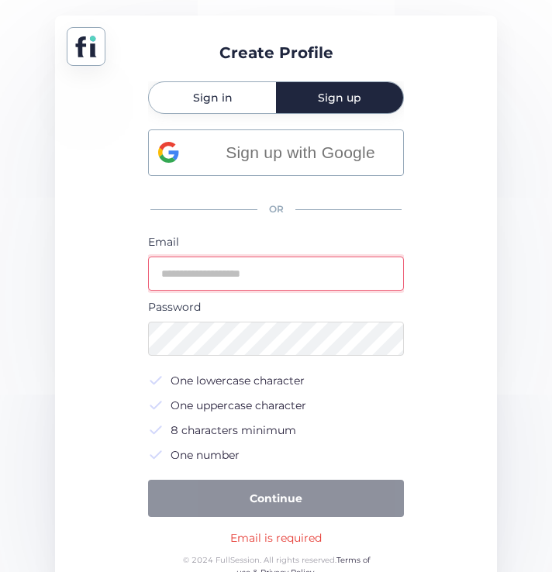
click at [233, 110] on div "Sign in" at bounding box center [212, 97] width 127 height 31
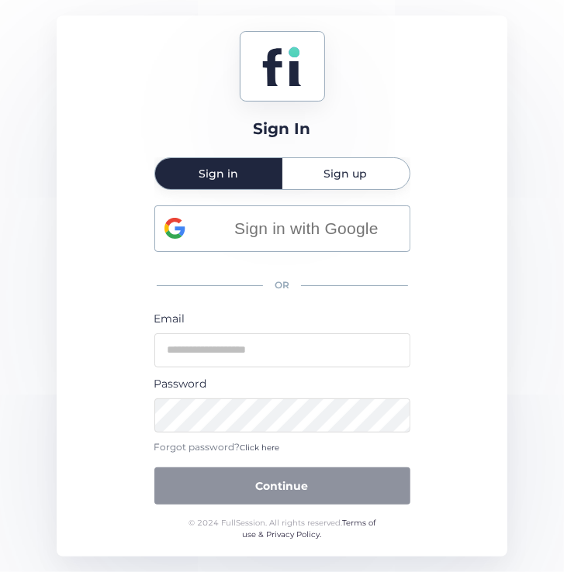
click at [337, 165] on span "Sign up" at bounding box center [345, 173] width 43 height 31
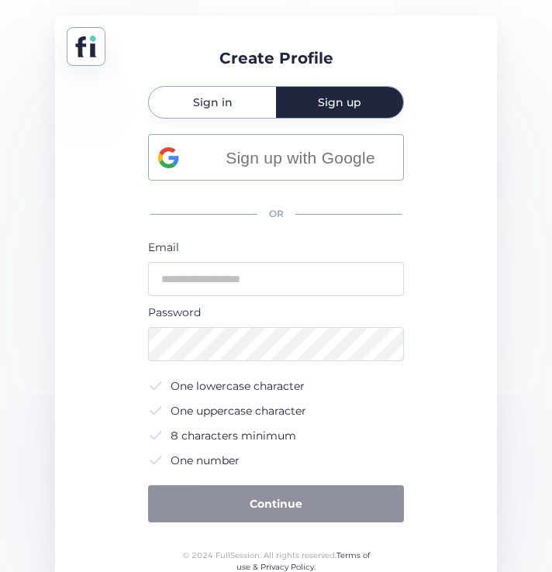
click at [251, 109] on div "Sign in" at bounding box center [212, 102] width 127 height 31
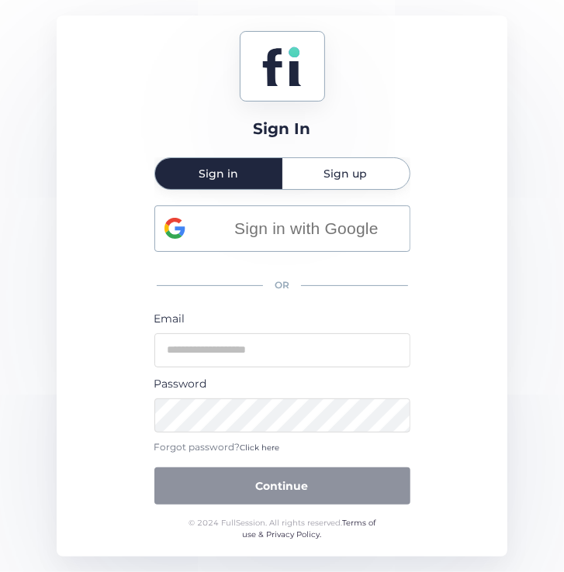
click at [329, 174] on span "Sign up" at bounding box center [345, 173] width 43 height 11
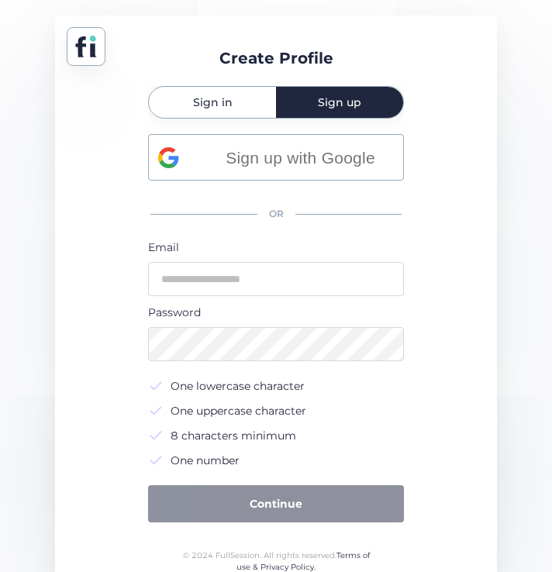
click at [225, 119] on mat-tab-group "Sign in Sign up Sign up with Google OR Email Password One lowercase character O…" at bounding box center [276, 306] width 256 height 441
click at [224, 115] on span "Sign in" at bounding box center [213, 102] width 40 height 31
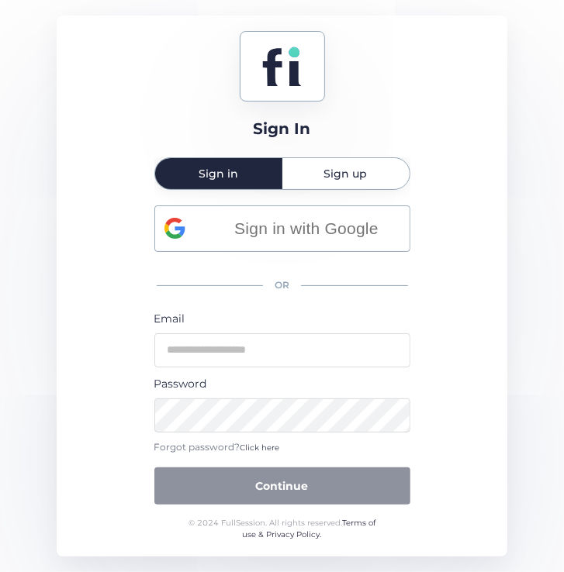
click at [333, 165] on span "Sign up" at bounding box center [345, 173] width 43 height 31
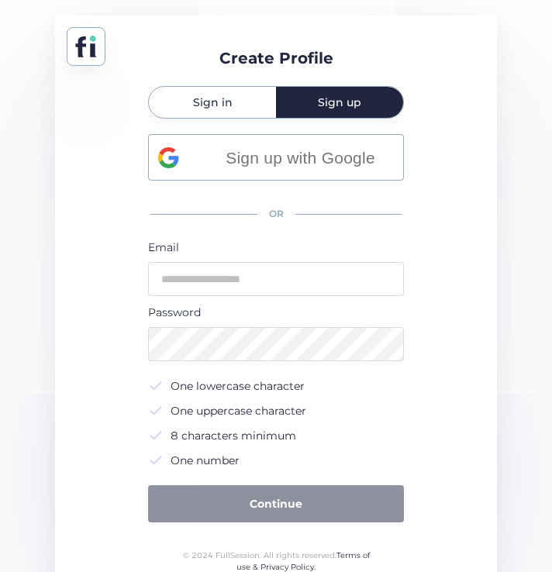
click at [243, 91] on div "Sign in" at bounding box center [212, 102] width 127 height 31
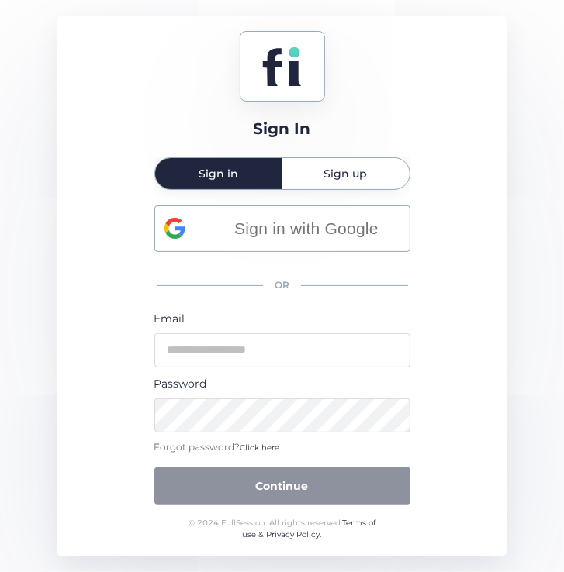
click at [329, 168] on span "Sign up" at bounding box center [345, 173] width 43 height 11
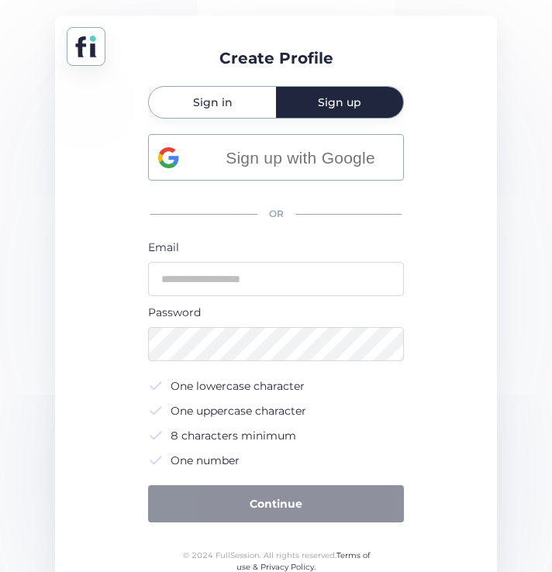
click at [233, 107] on div "Sign in" at bounding box center [212, 102] width 127 height 31
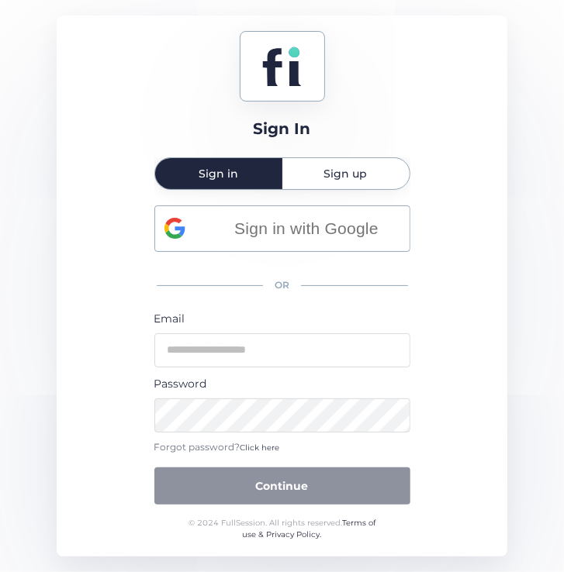
click at [333, 162] on span "Sign up" at bounding box center [345, 173] width 43 height 31
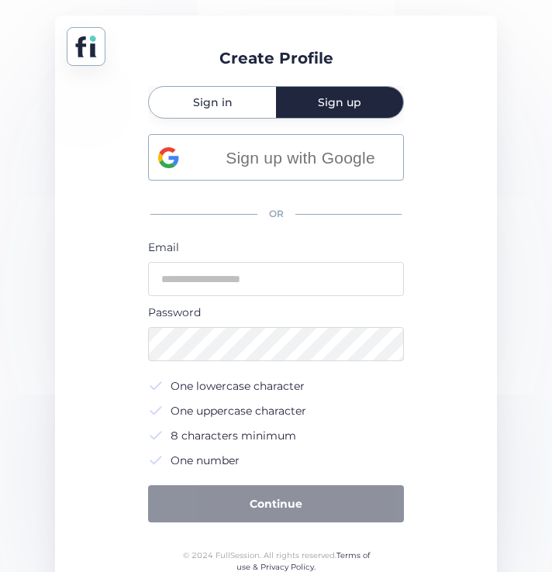
click at [223, 90] on span "Sign in" at bounding box center [213, 102] width 40 height 31
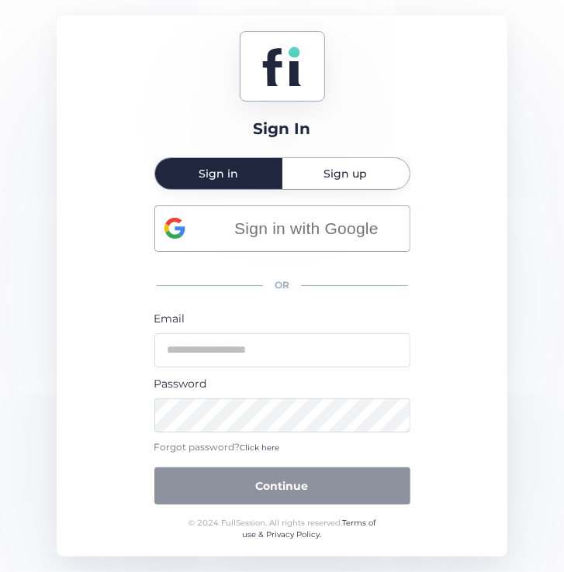
click at [434, 188] on div "Sign In Sign in Sign up Sign in with Google OR Email Password Forgot password? …" at bounding box center [282, 286] width 451 height 541
click at [323, 177] on div "Sign up" at bounding box center [345, 173] width 127 height 31
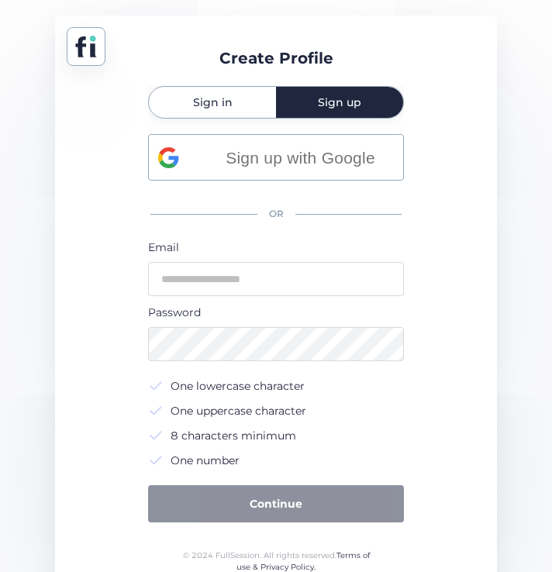
click at [250, 95] on div "Sign in" at bounding box center [212, 102] width 127 height 31
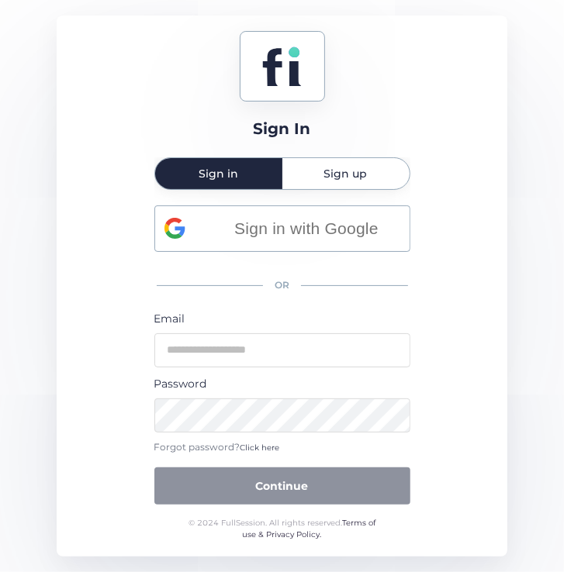
click at [352, 168] on span "Sign up" at bounding box center [345, 173] width 43 height 11
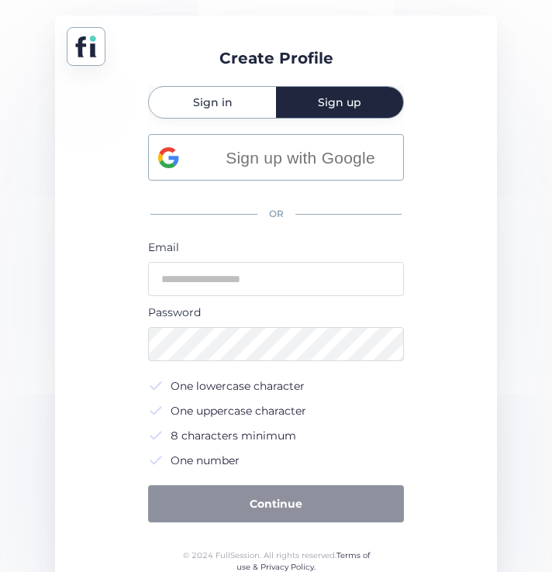
click at [208, 109] on span "Sign in" at bounding box center [213, 102] width 40 height 31
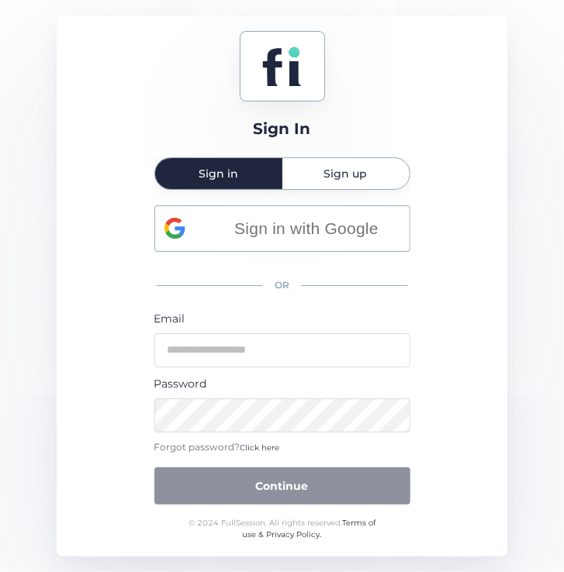
click at [272, 332] on div "Email" at bounding box center [282, 338] width 256 height 57
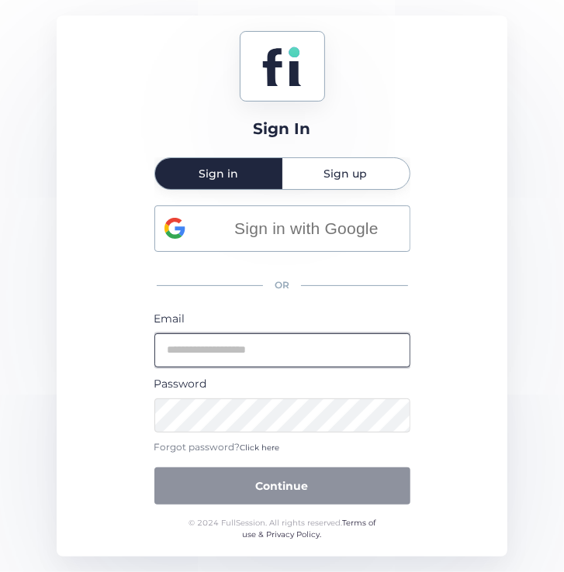
click at [273, 337] on input "email" at bounding box center [282, 350] width 256 height 34
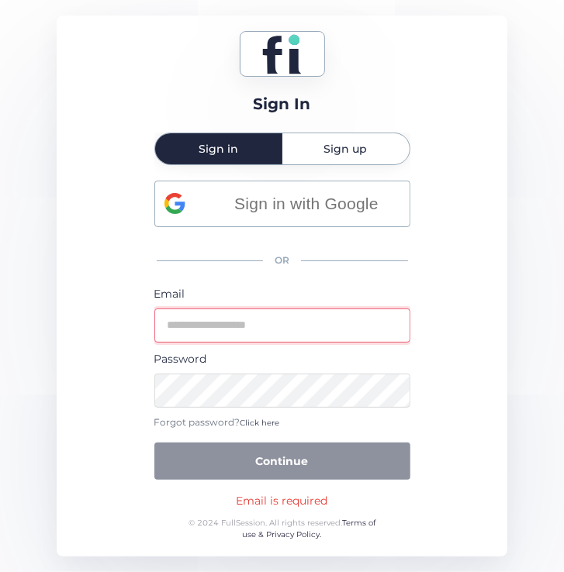
type input "**********"
click at [154, 443] on button "Continue" at bounding box center [282, 461] width 256 height 37
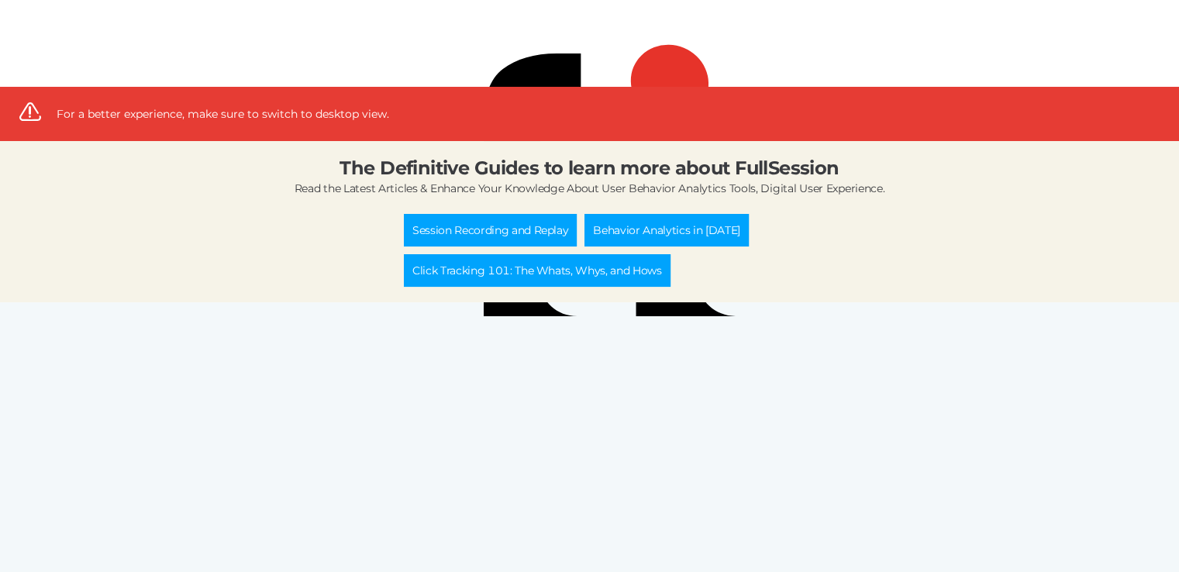
click at [543, 73] on div at bounding box center [589, 43] width 1179 height 87
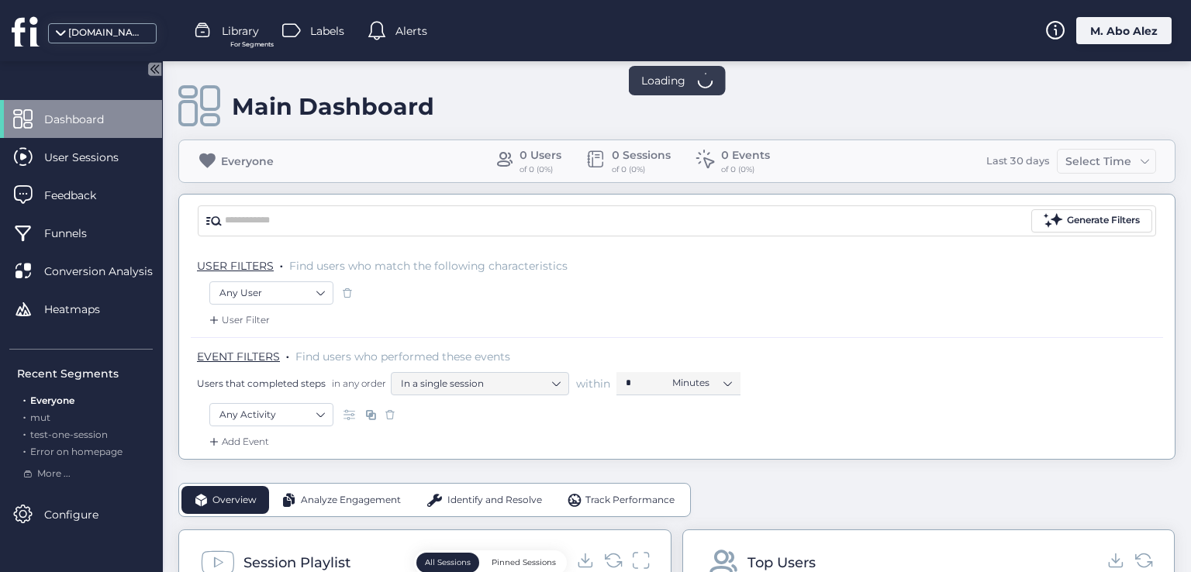
click at [1103, 29] on div "M. Abo Alez" at bounding box center [1123, 30] width 95 height 27
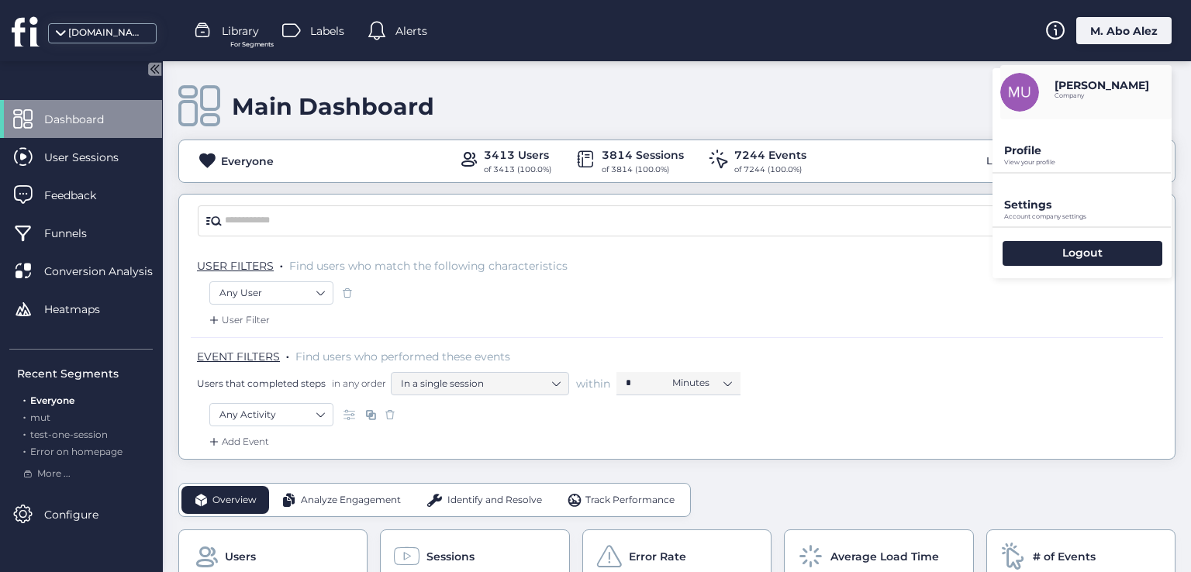
click at [1030, 146] on p "Profile" at bounding box center [1087, 150] width 167 height 14
